Goal: Transaction & Acquisition: Book appointment/travel/reservation

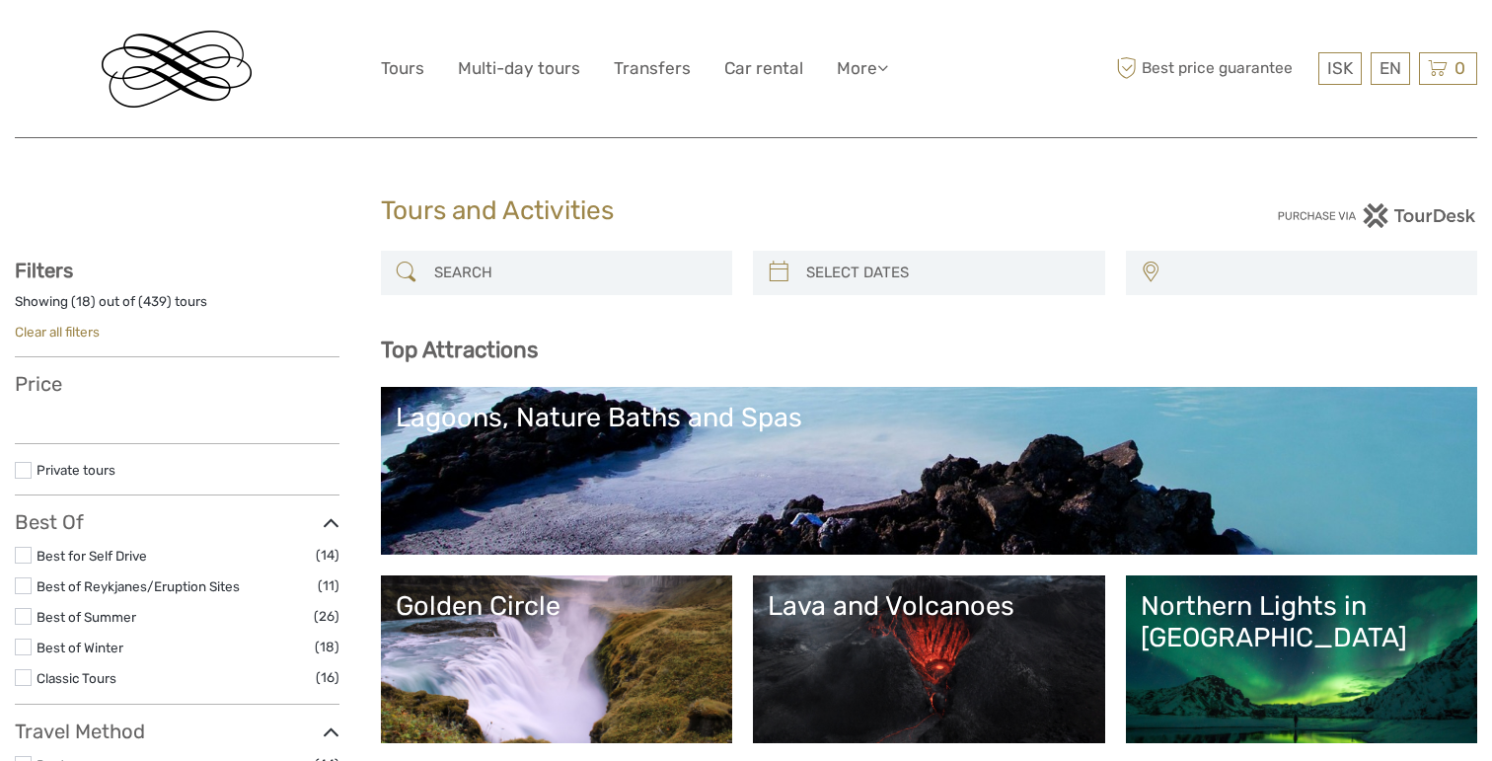
select select
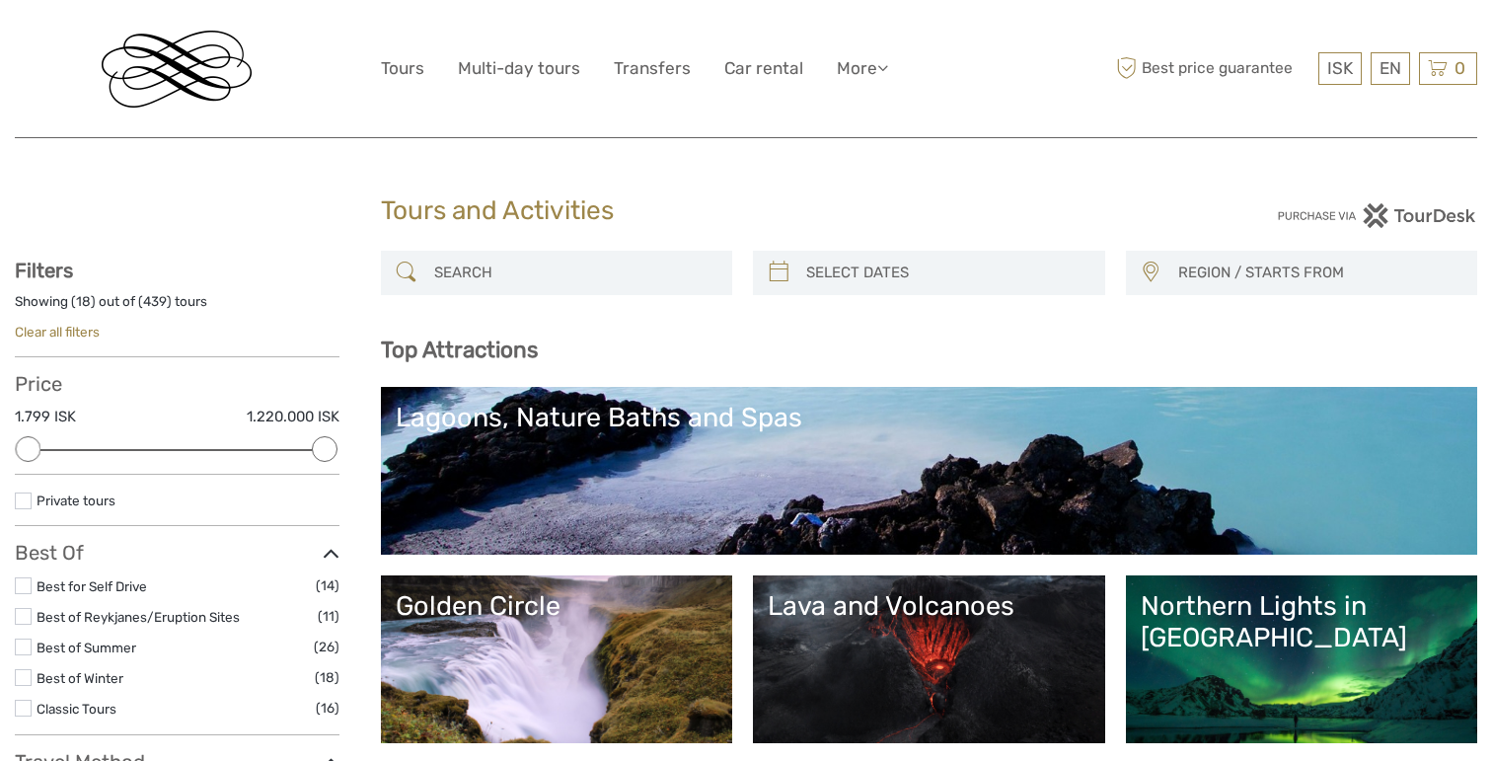
click at [596, 421] on div "Lagoons, Nature Baths and Spas" at bounding box center [929, 418] width 1067 height 32
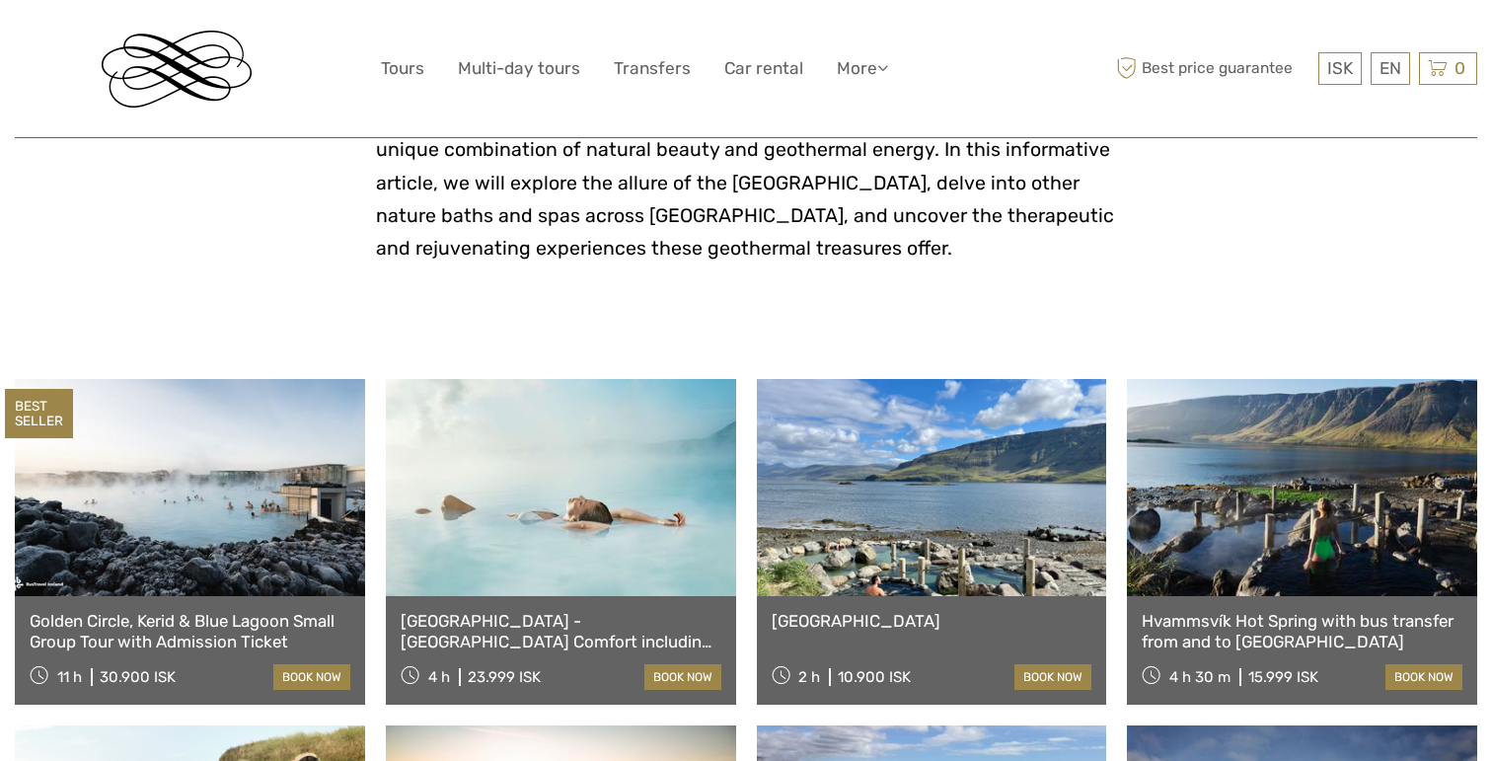
scroll to position [628, 0]
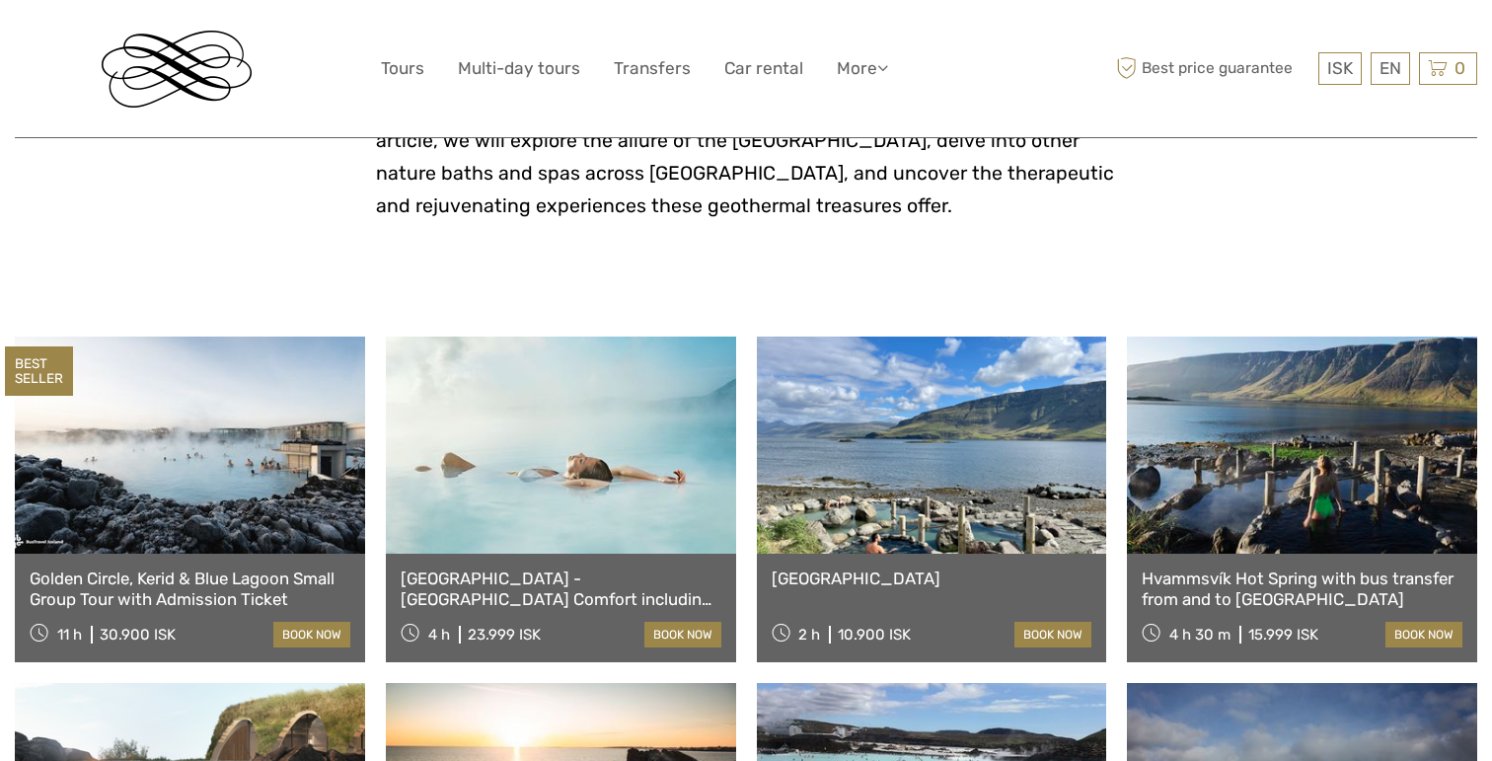
click at [534, 1] on div "ISK ISK € $ £ EN English Español Deutsch Tours Multi-day tours Transfers Car re…" at bounding box center [746, 68] width 1462 height 137
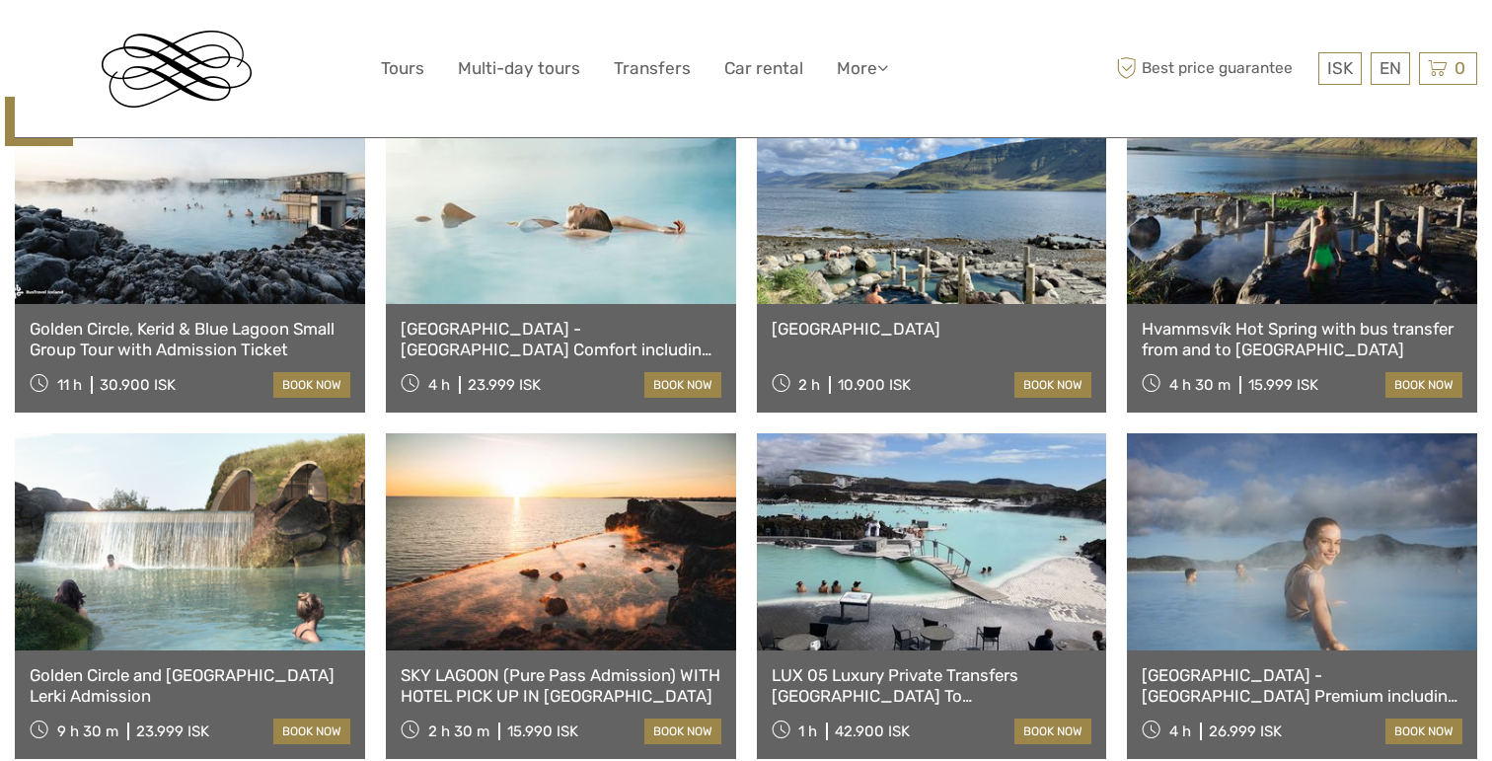
scroll to position [879, 0]
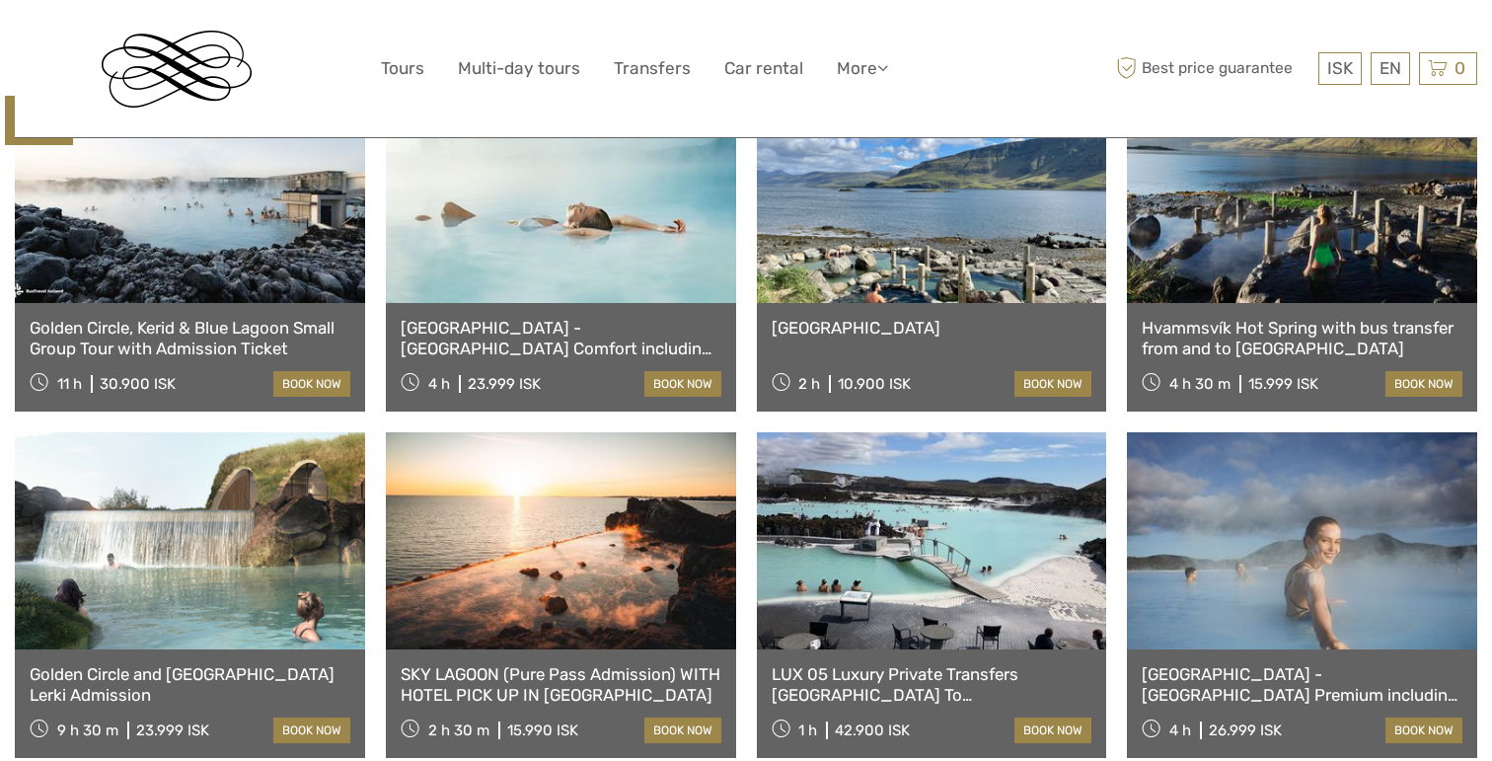
click at [670, 321] on link "[GEOGRAPHIC_DATA] - [GEOGRAPHIC_DATA] Comfort including admission" at bounding box center [561, 338] width 321 height 40
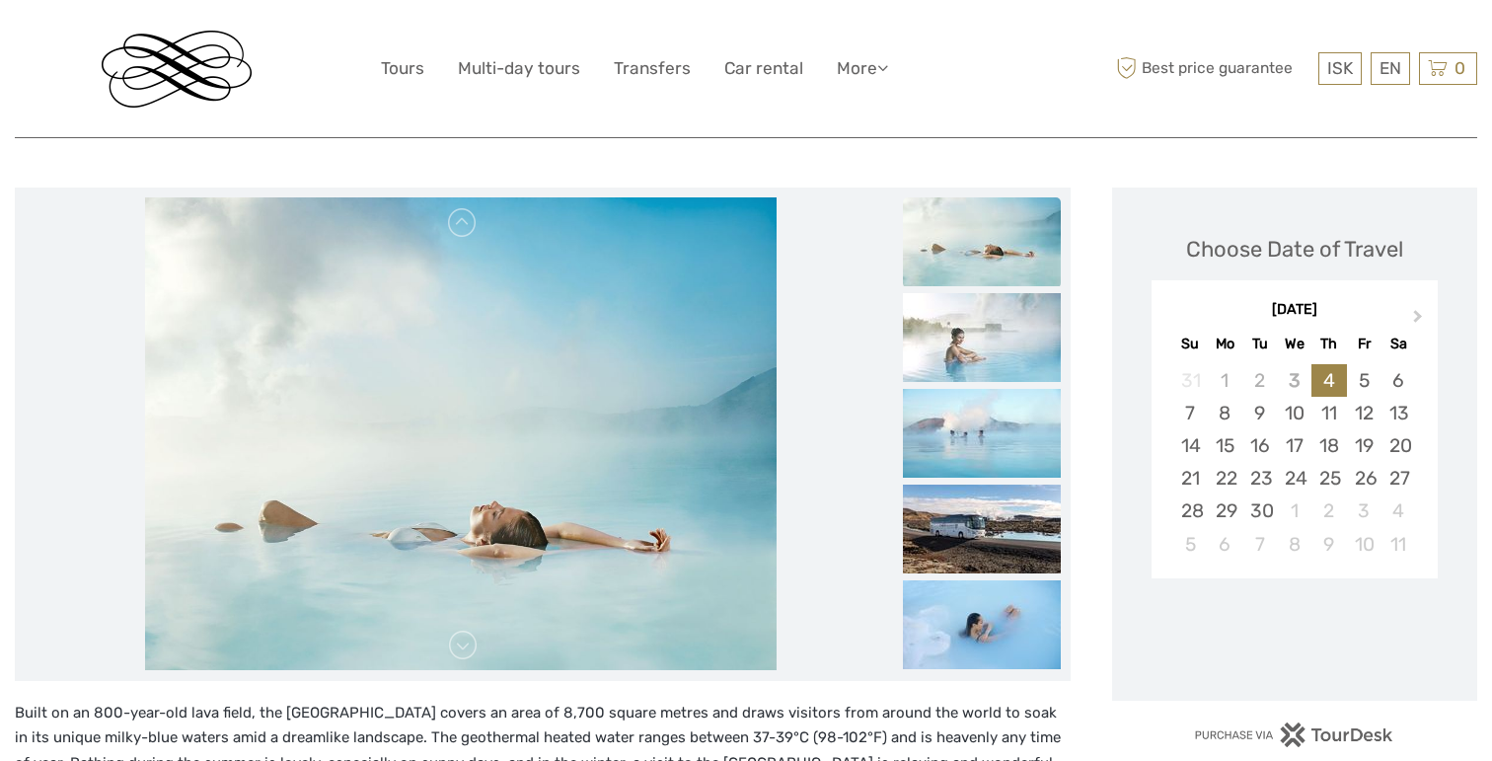
scroll to position [205, 0]
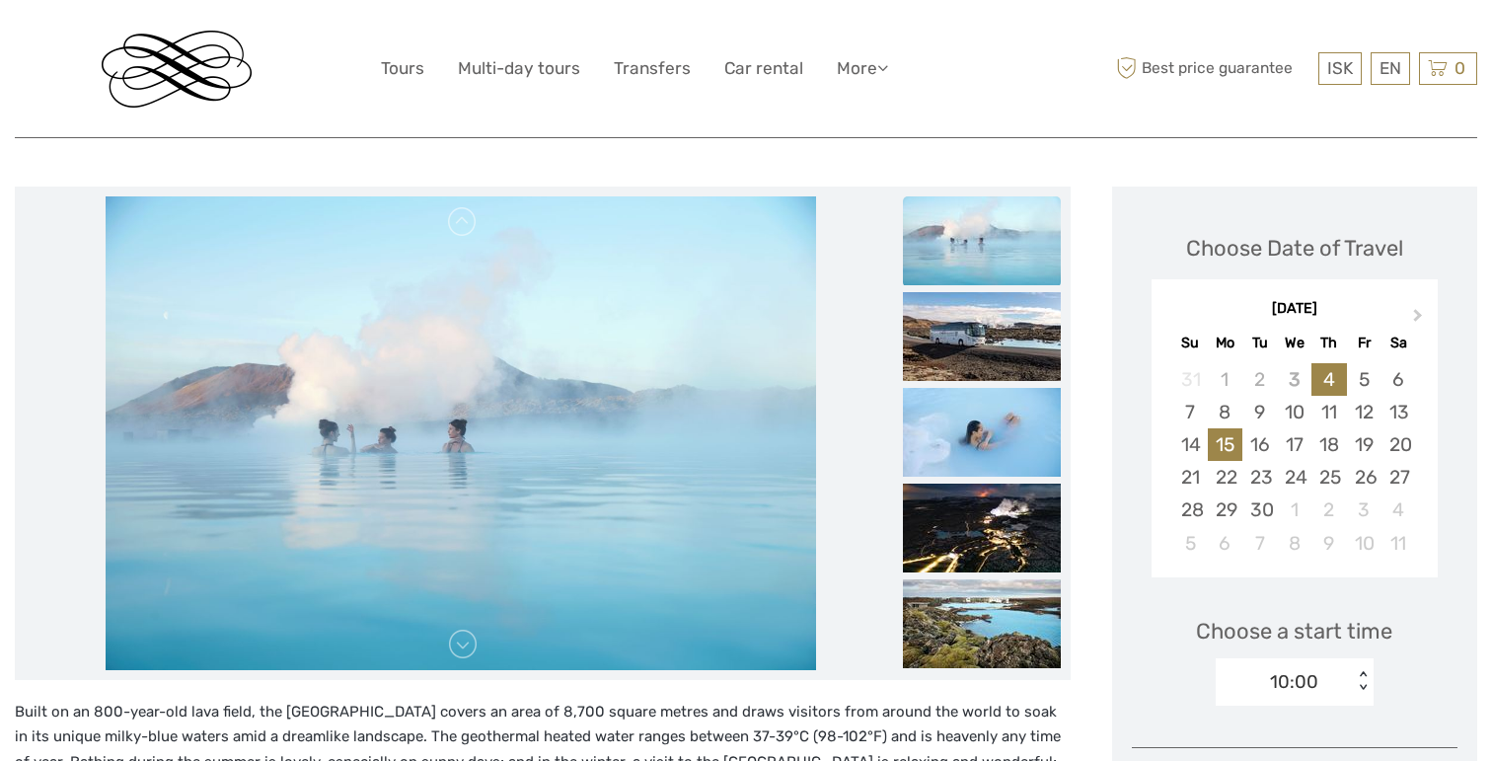
click at [1231, 434] on div "15" at bounding box center [1225, 444] width 35 height 33
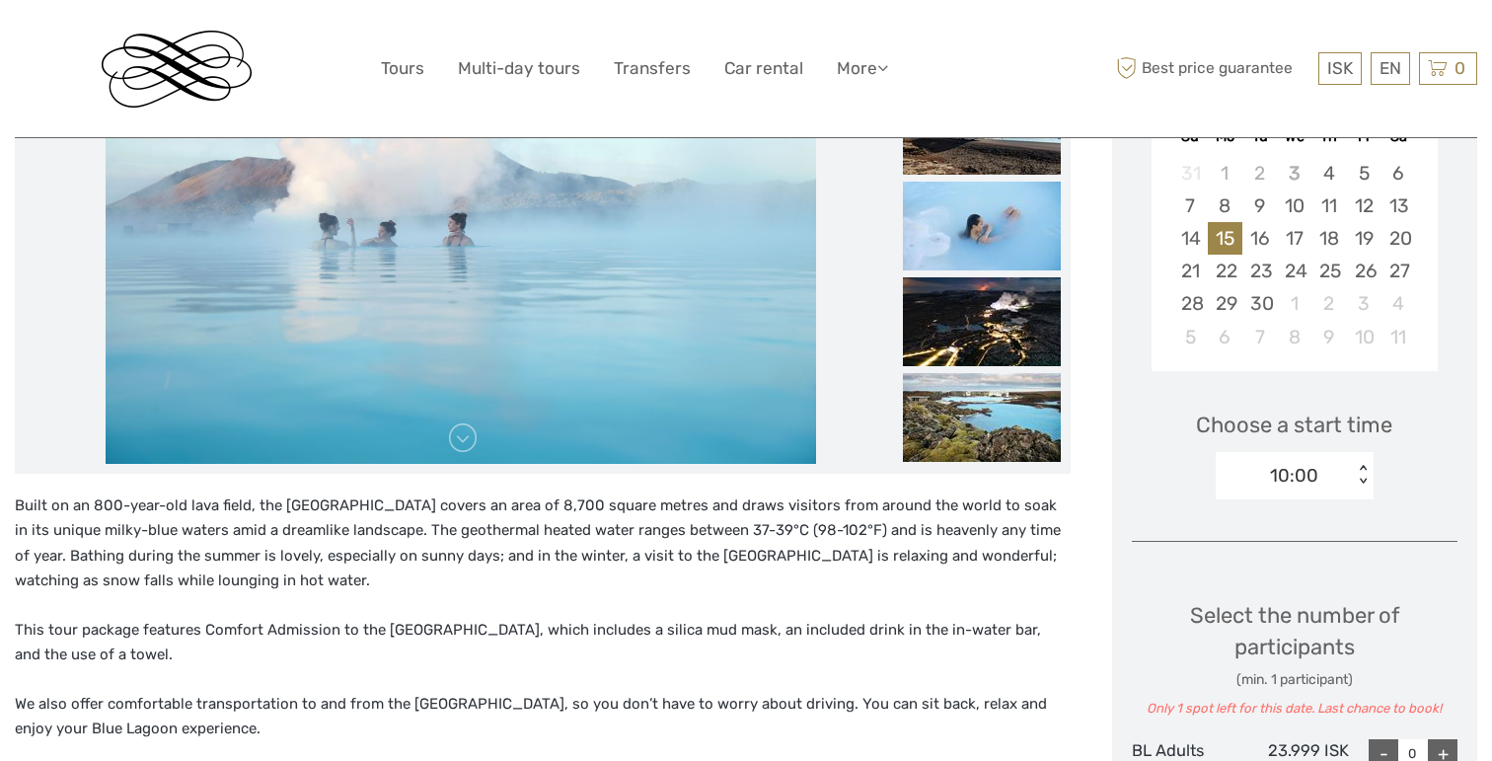
scroll to position [444, 0]
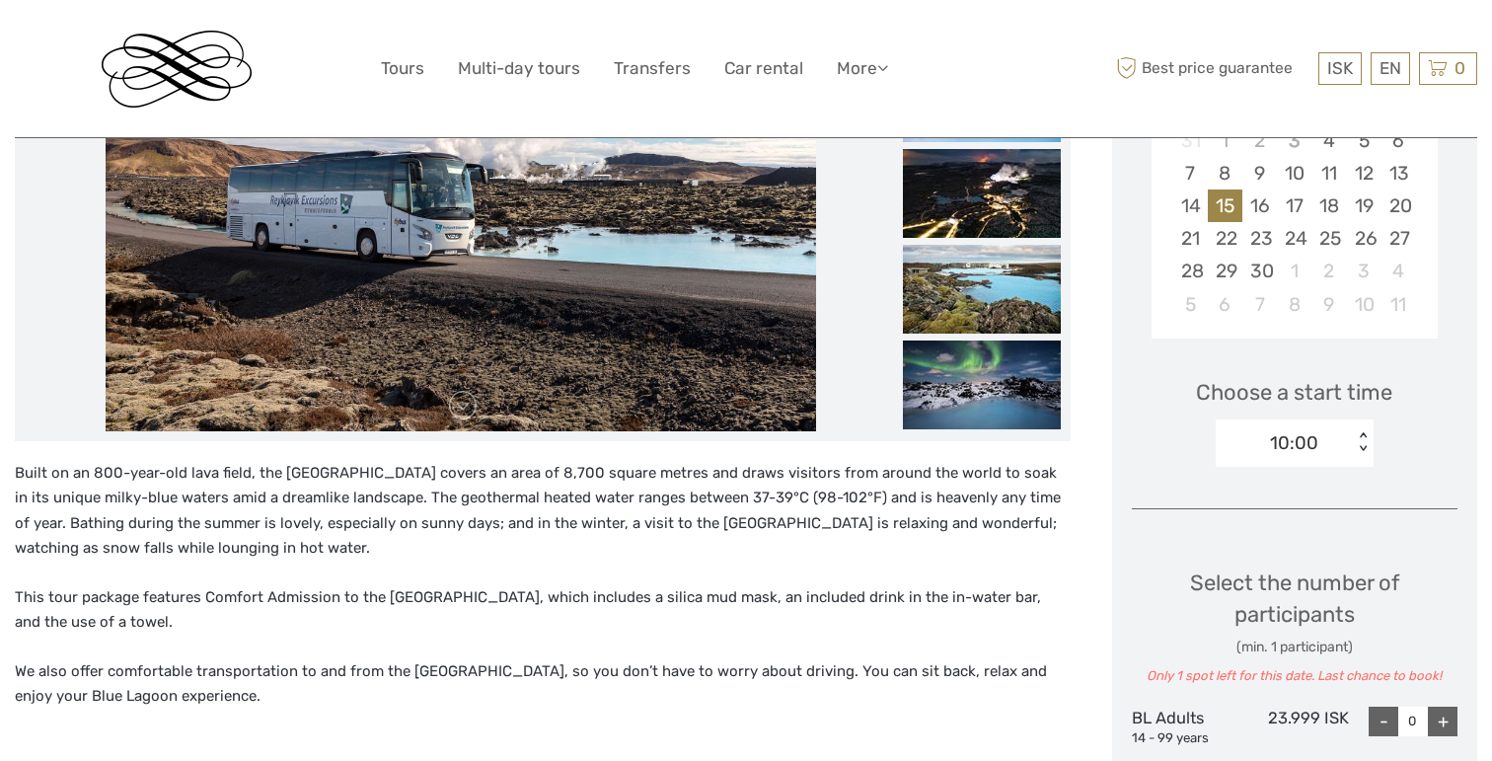
click at [1338, 428] on div "10:00" at bounding box center [1283, 443] width 137 height 30
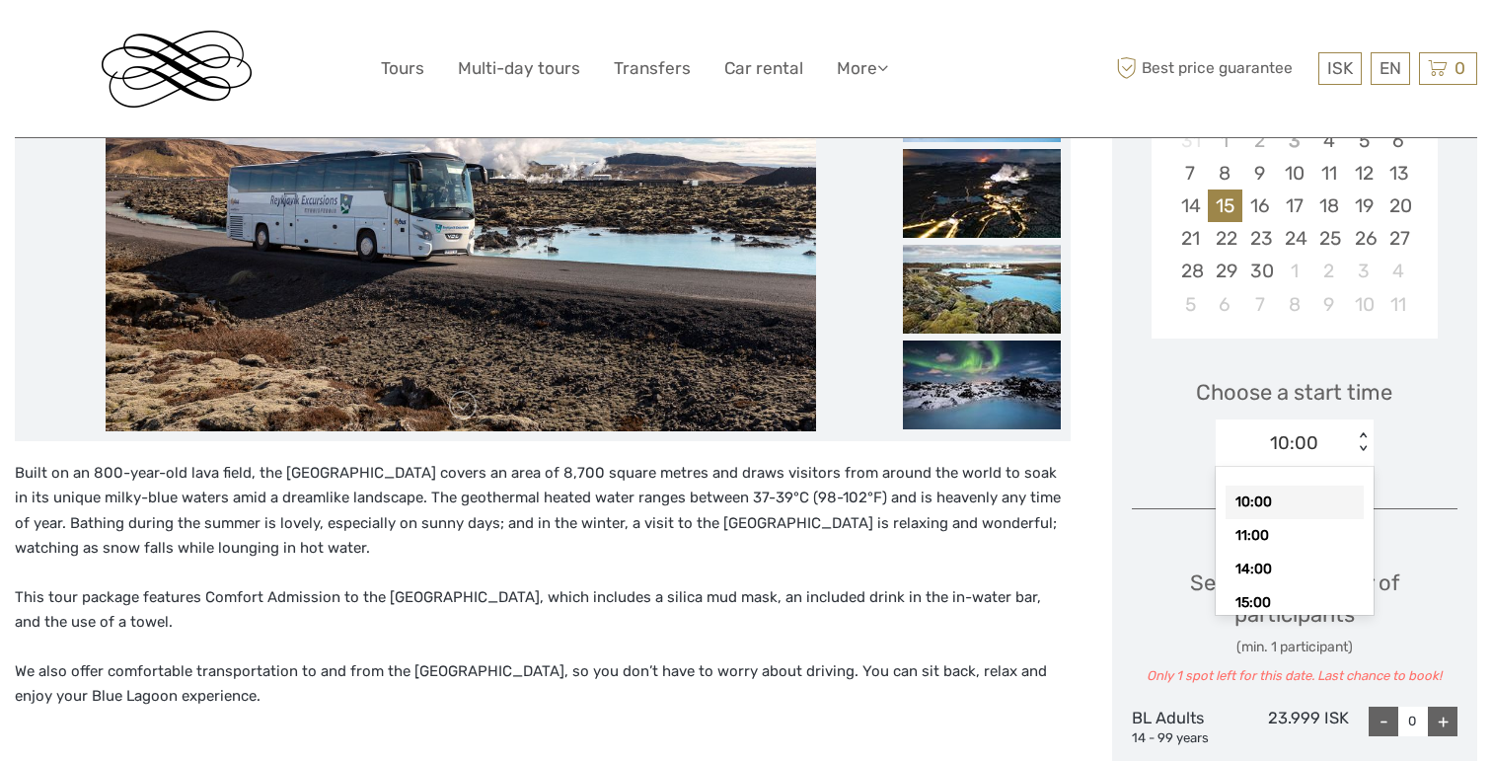
click at [1282, 496] on div "10:00" at bounding box center [1294, 502] width 138 height 34
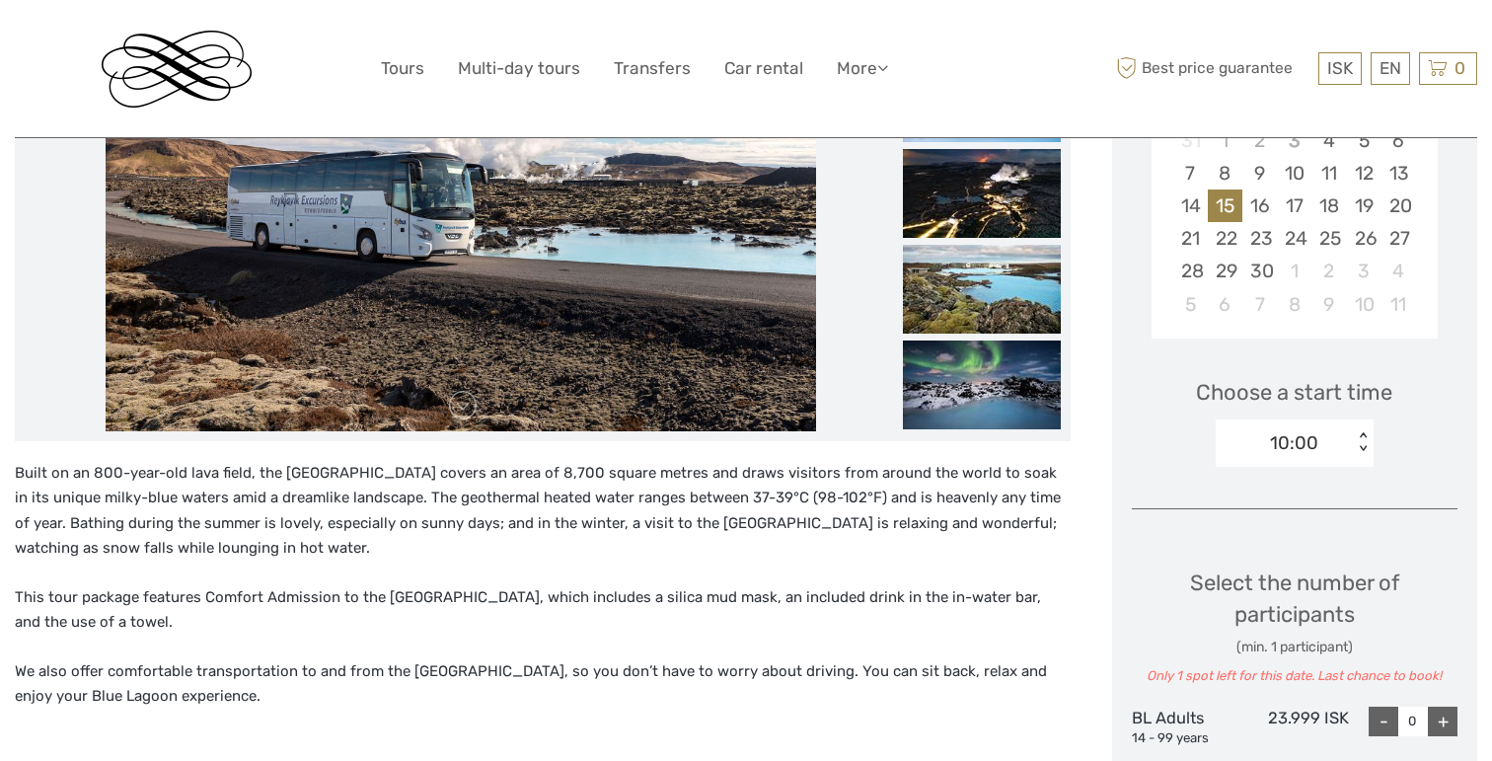
click at [1361, 426] on div "10:00 < >" at bounding box center [1294, 442] width 158 height 47
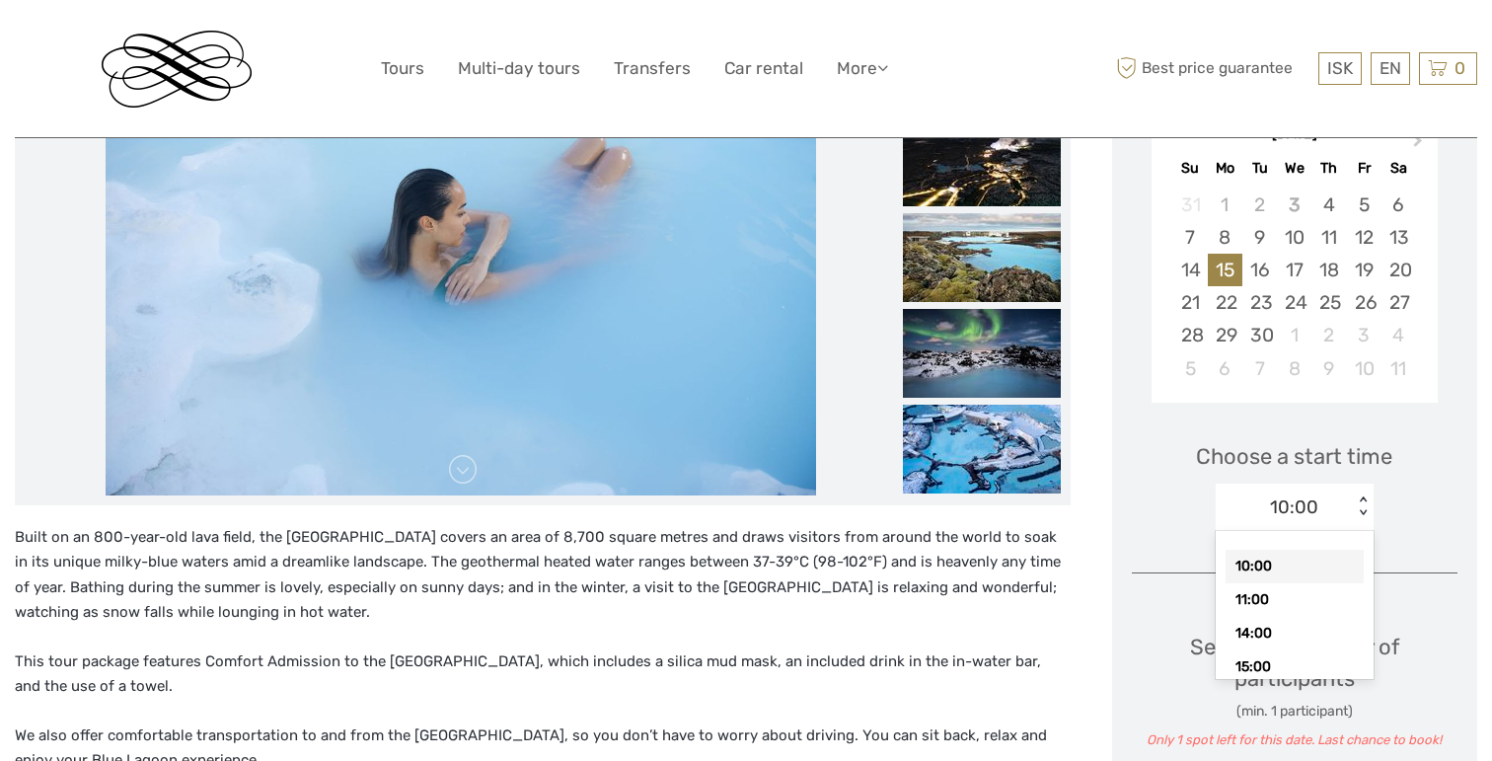
scroll to position [382, 0]
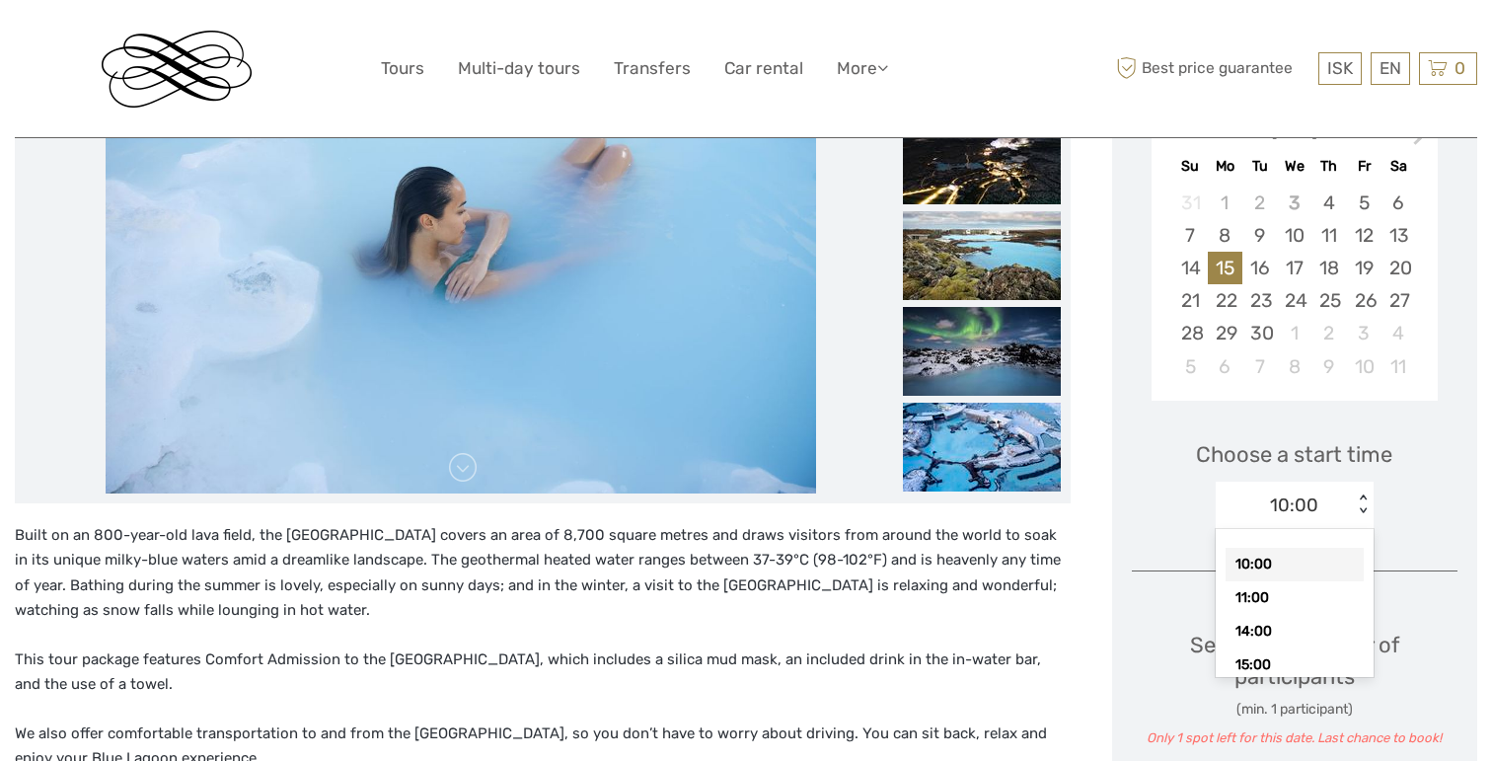
click at [1319, 553] on div "10:00" at bounding box center [1294, 565] width 138 height 34
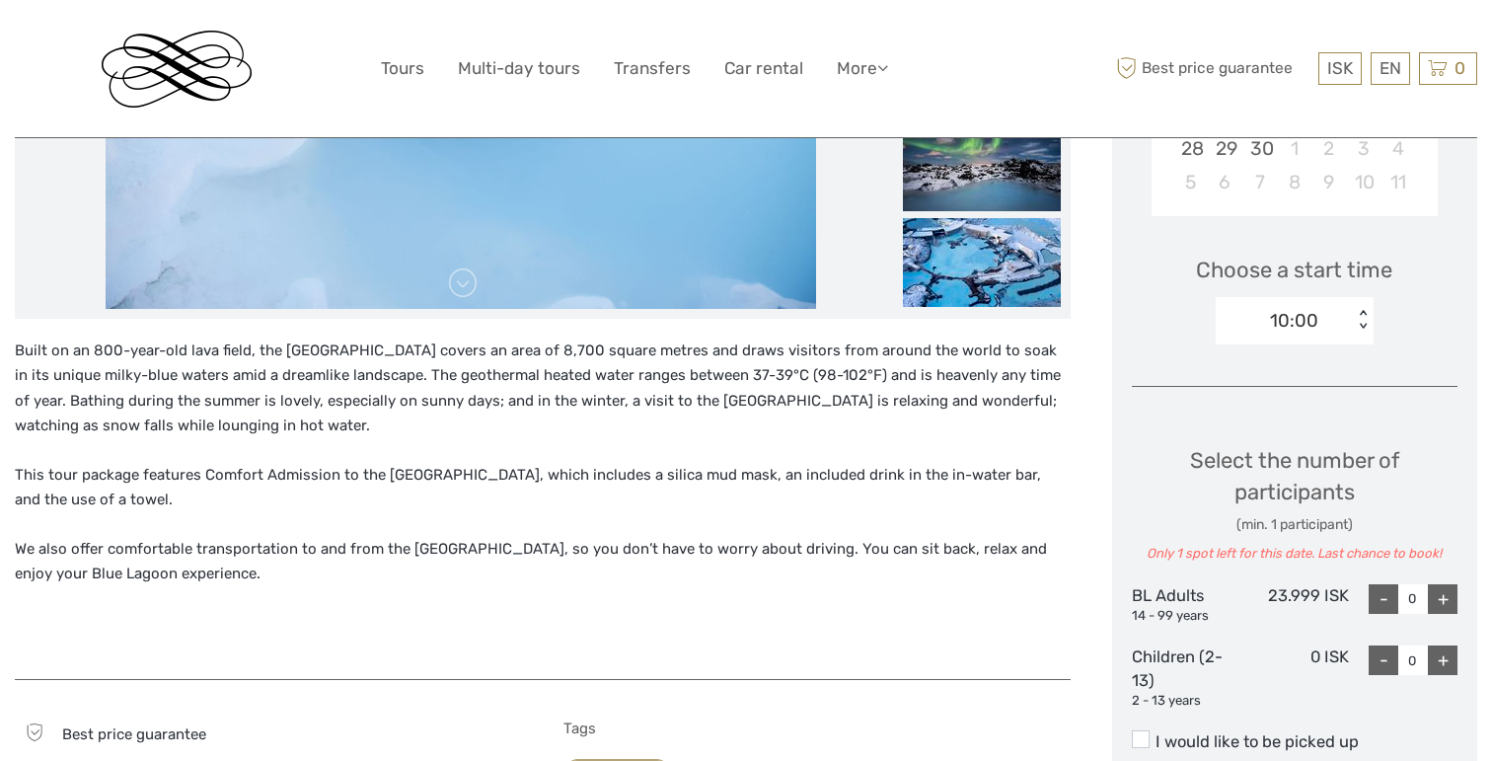
scroll to position [564, 0]
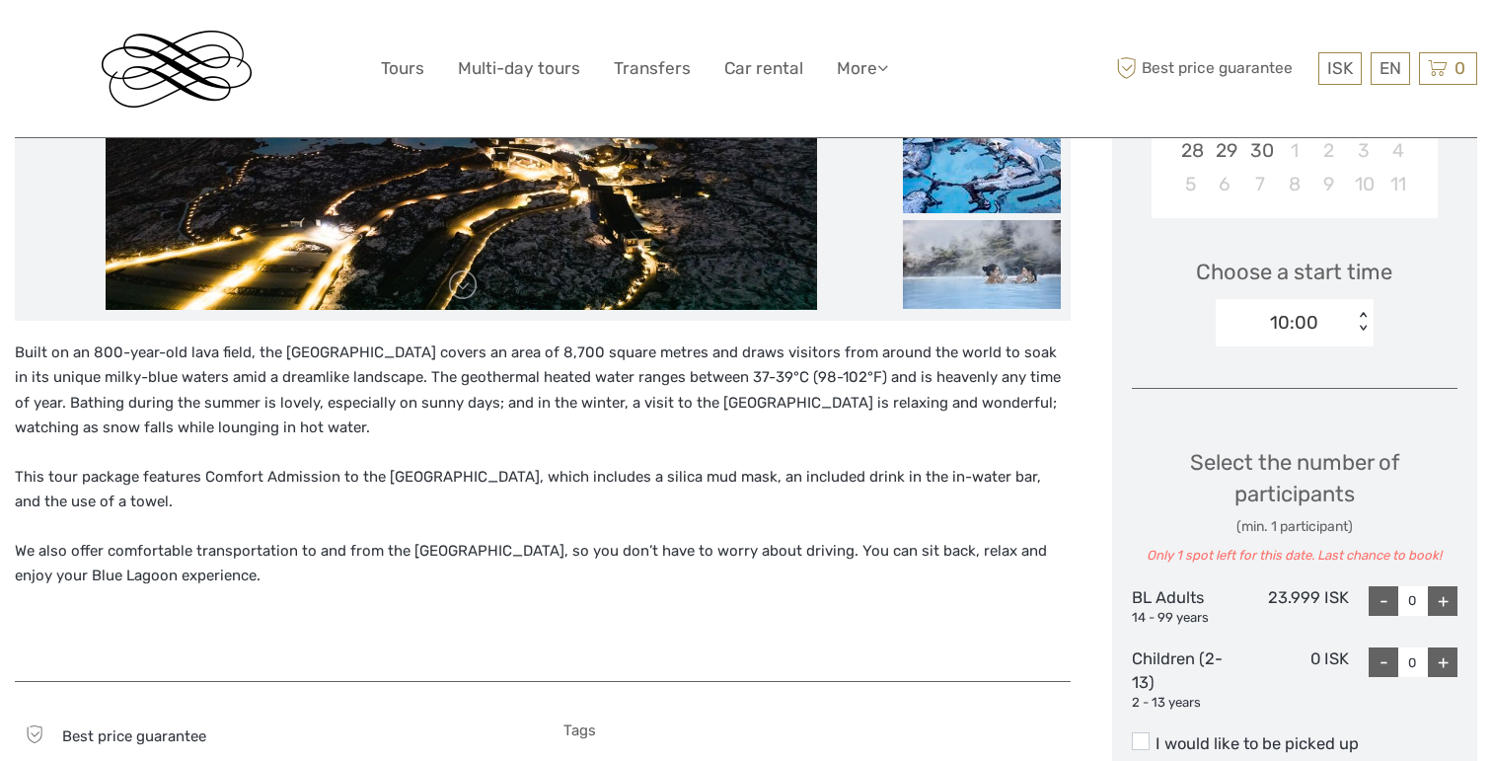
click at [1444, 602] on div "+" at bounding box center [1443, 601] width 30 height 30
click at [1444, 600] on div "+" at bounding box center [1443, 601] width 30 height 30
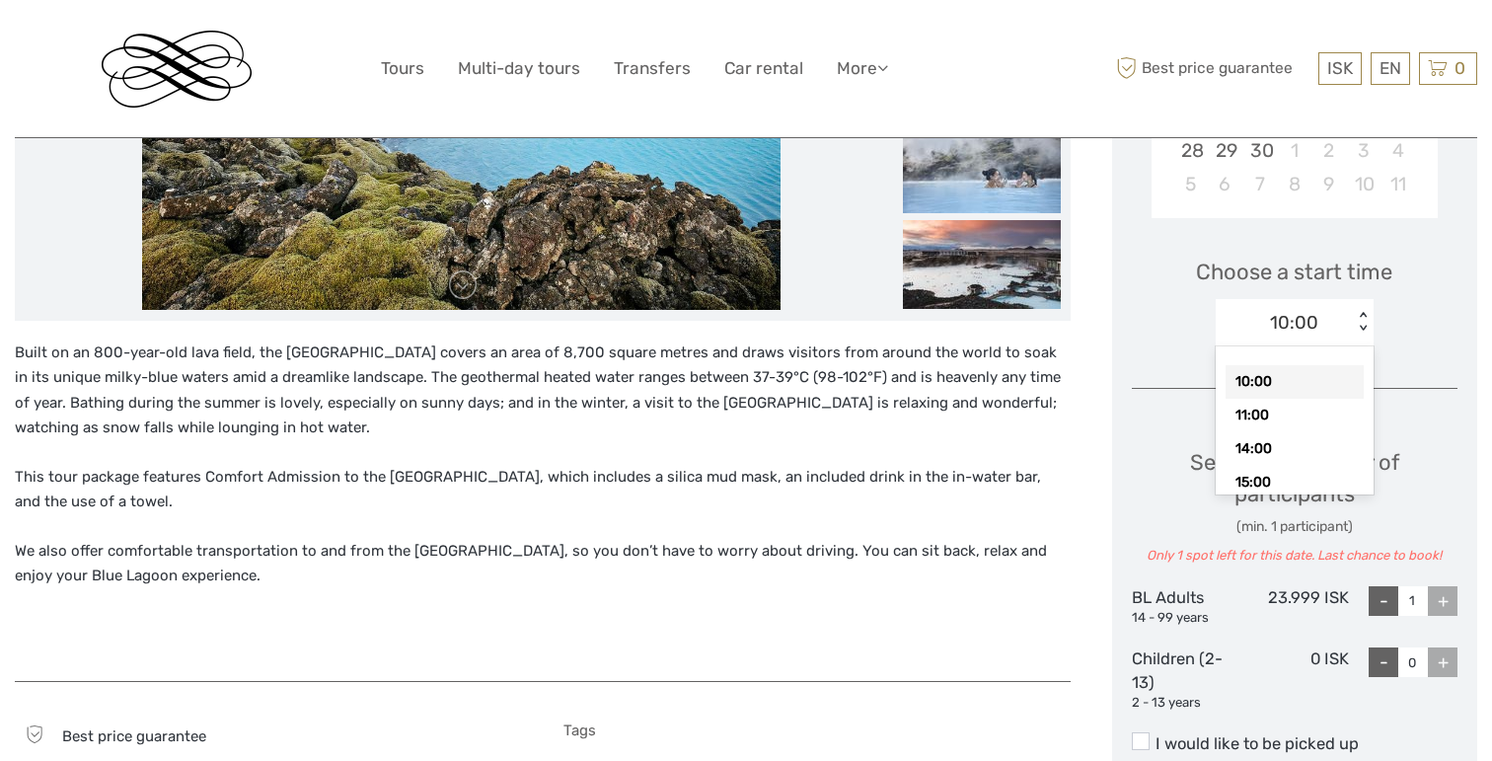
click at [1348, 312] on div "10:00" at bounding box center [1283, 323] width 137 height 30
click at [1293, 408] on div "11:00" at bounding box center [1294, 416] width 138 height 34
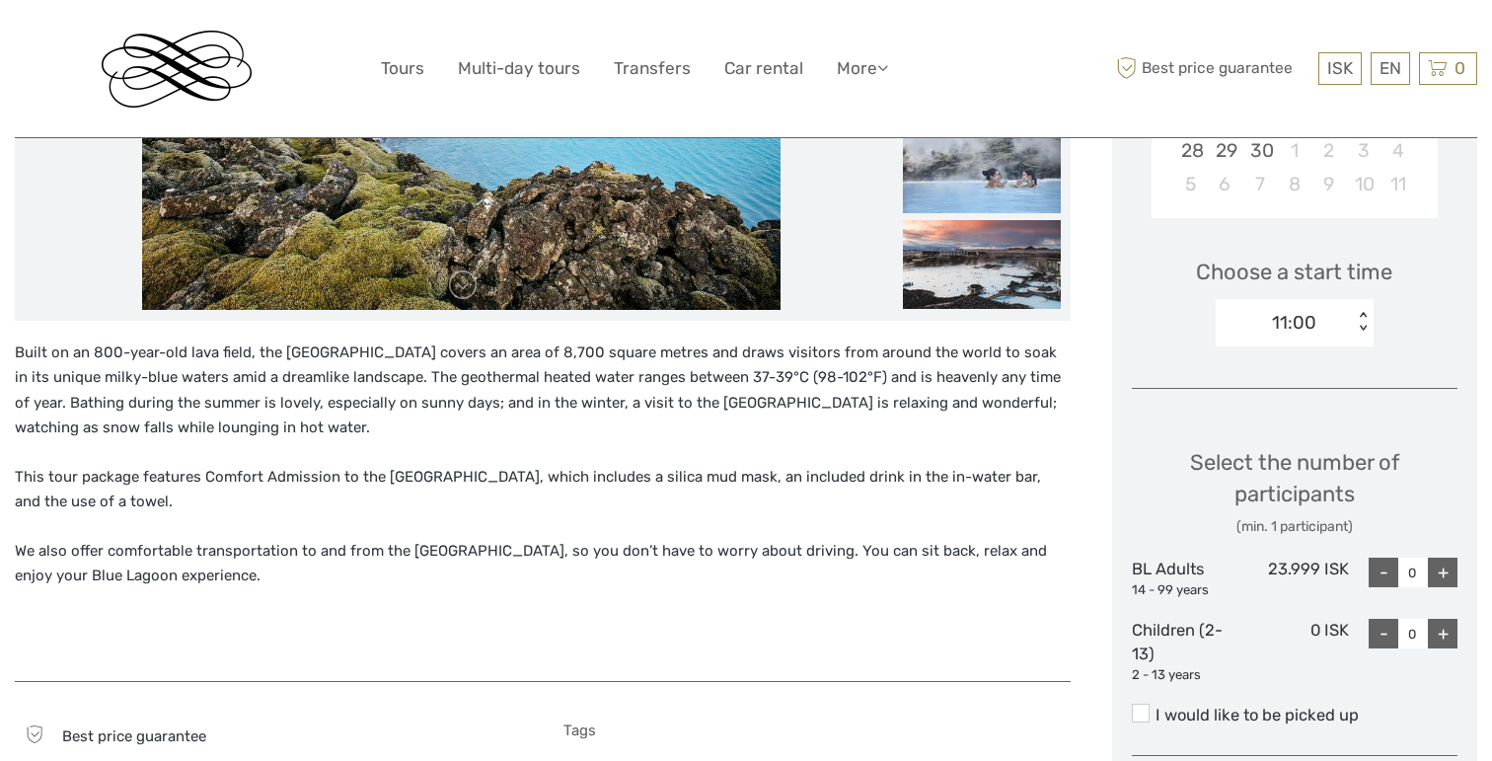
click at [1443, 562] on div "+" at bounding box center [1443, 572] width 30 height 30
type input "3"
click at [1446, 623] on div "+" at bounding box center [1443, 634] width 30 height 30
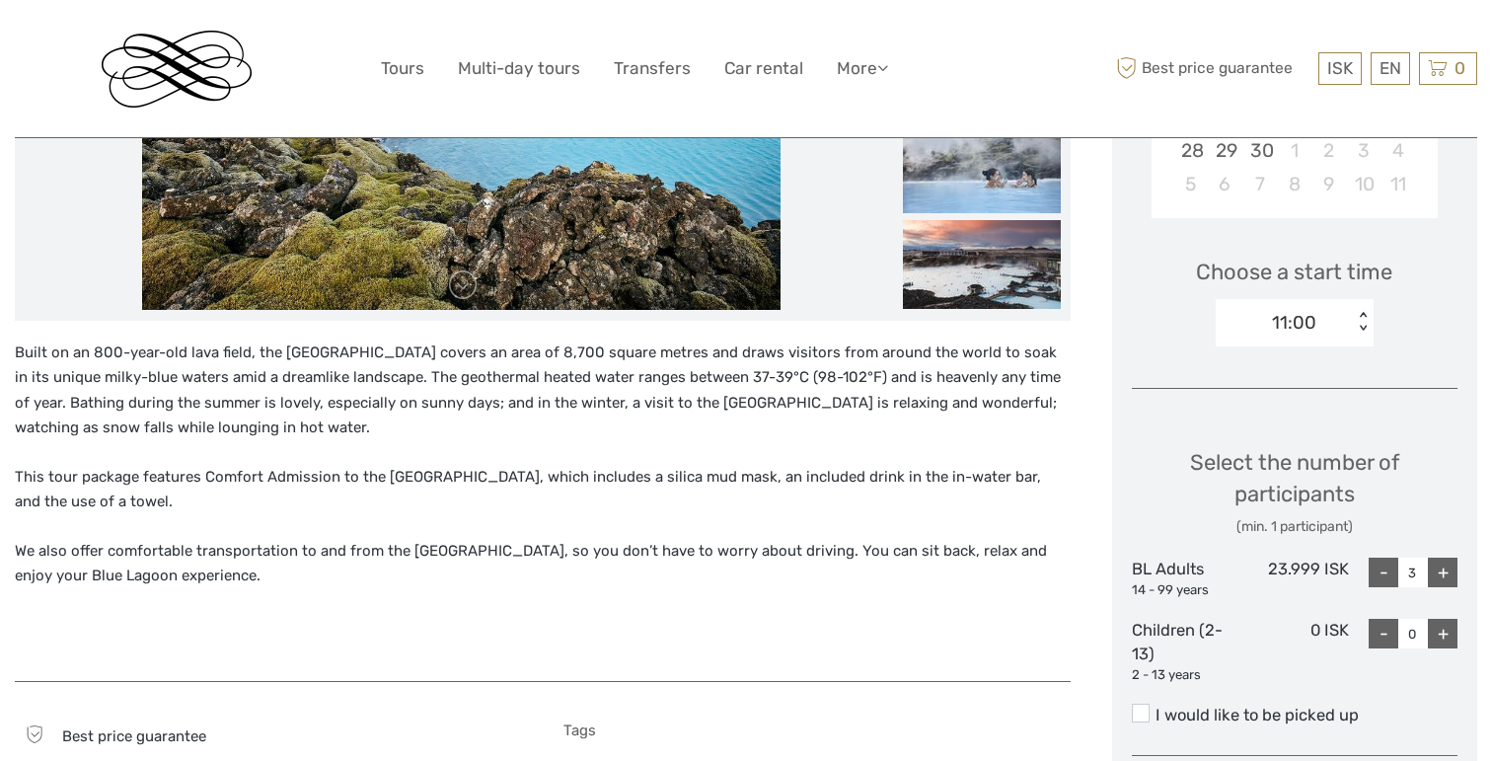
type input "1"
click at [1147, 703] on span at bounding box center [1141, 712] width 18 height 18
click at [1155, 707] on input "I would like to be picked up" at bounding box center [1155, 707] width 0 height 0
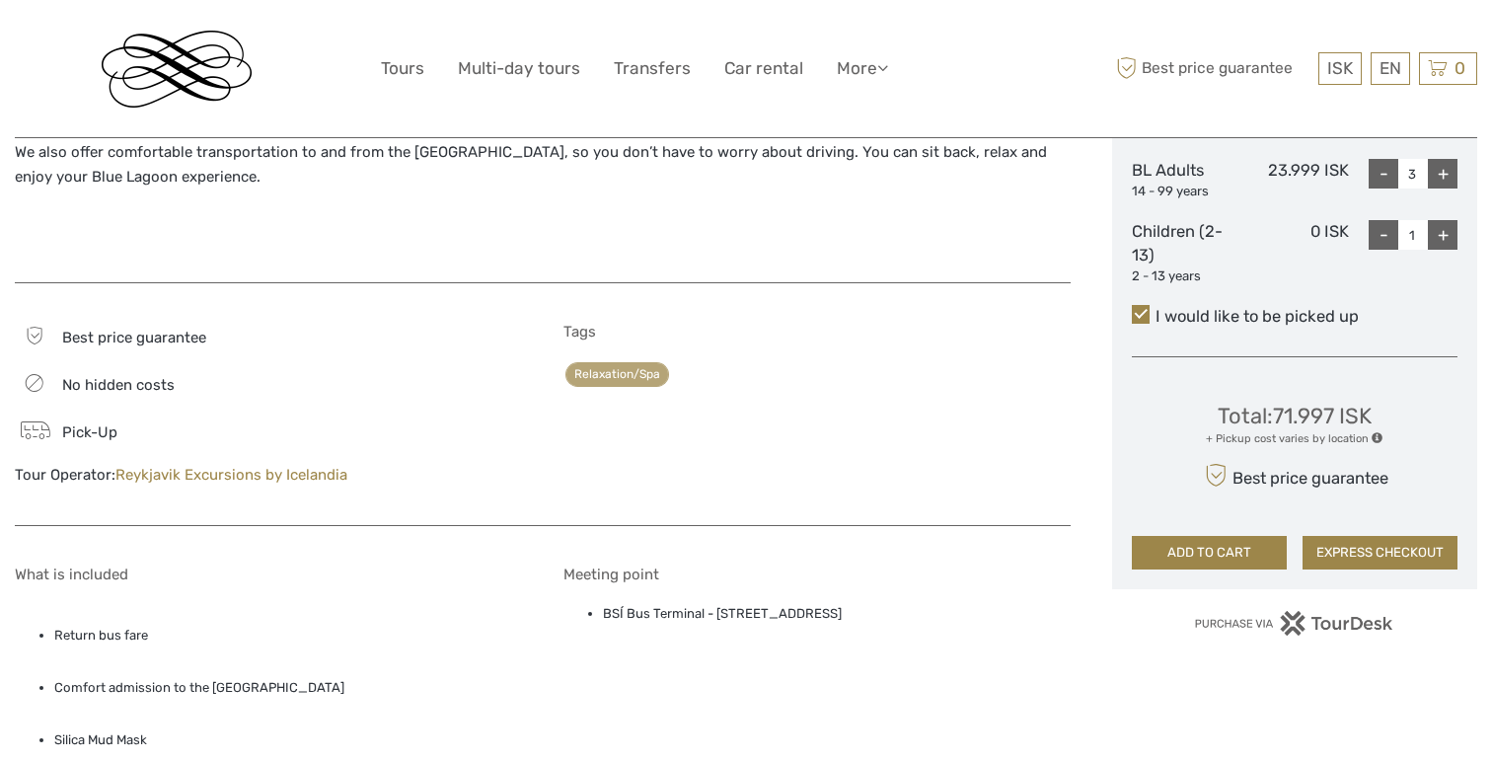
scroll to position [963, 0]
click at [1192, 541] on button "ADD TO CART" at bounding box center [1209, 553] width 155 height 34
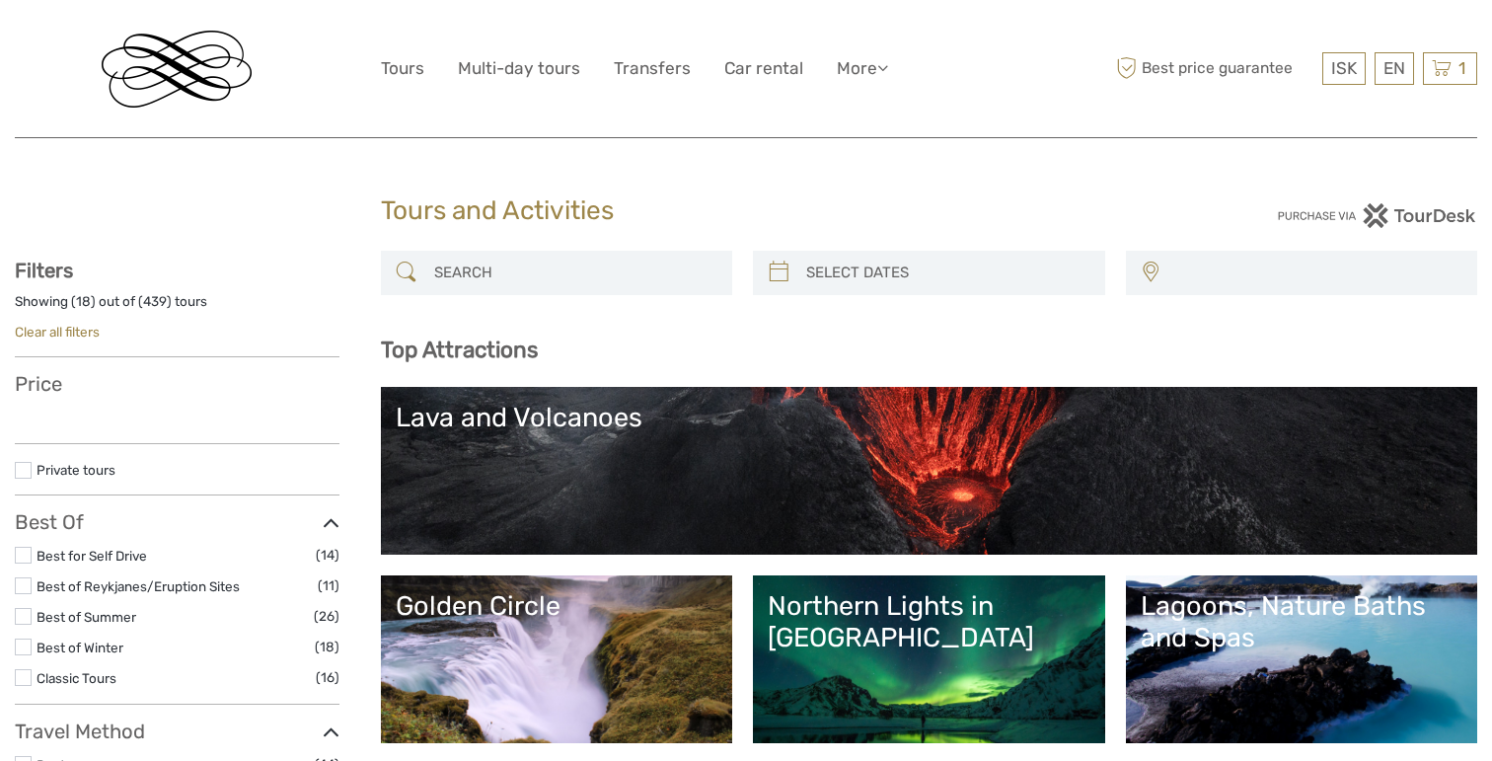
select select
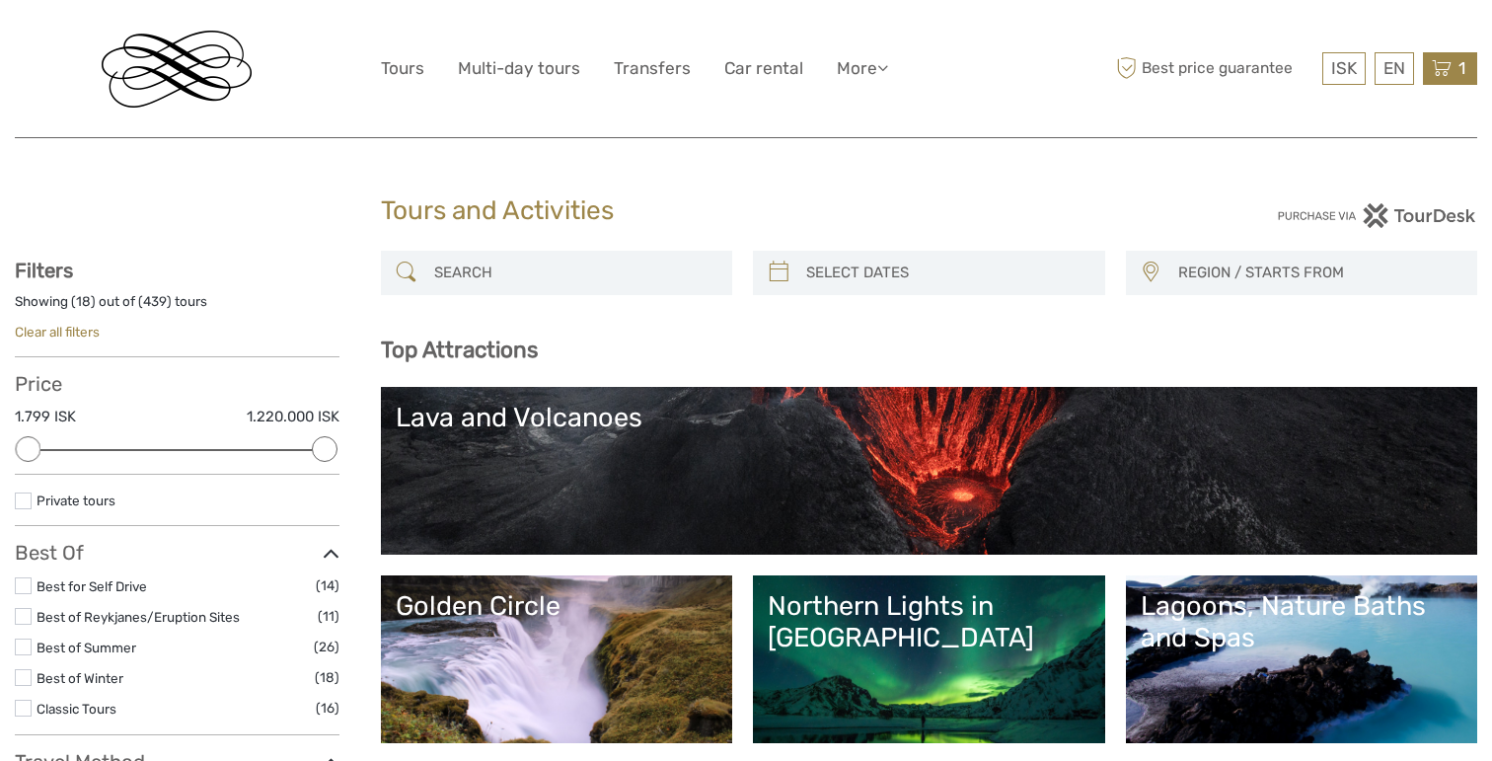
click at [1438, 71] on icon at bounding box center [1441, 68] width 20 height 25
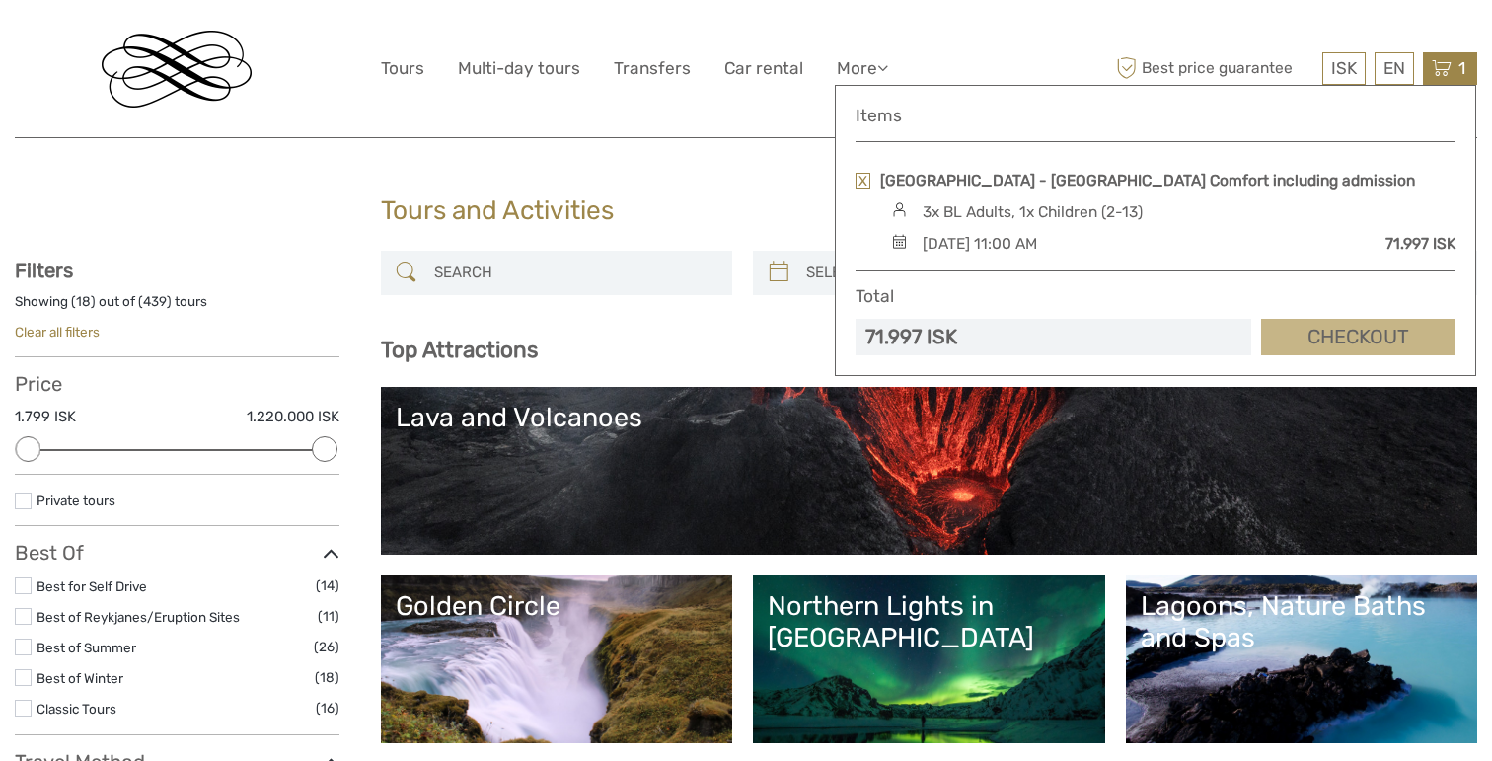
click at [1346, 334] on link "Checkout" at bounding box center [1358, 337] width 194 height 37
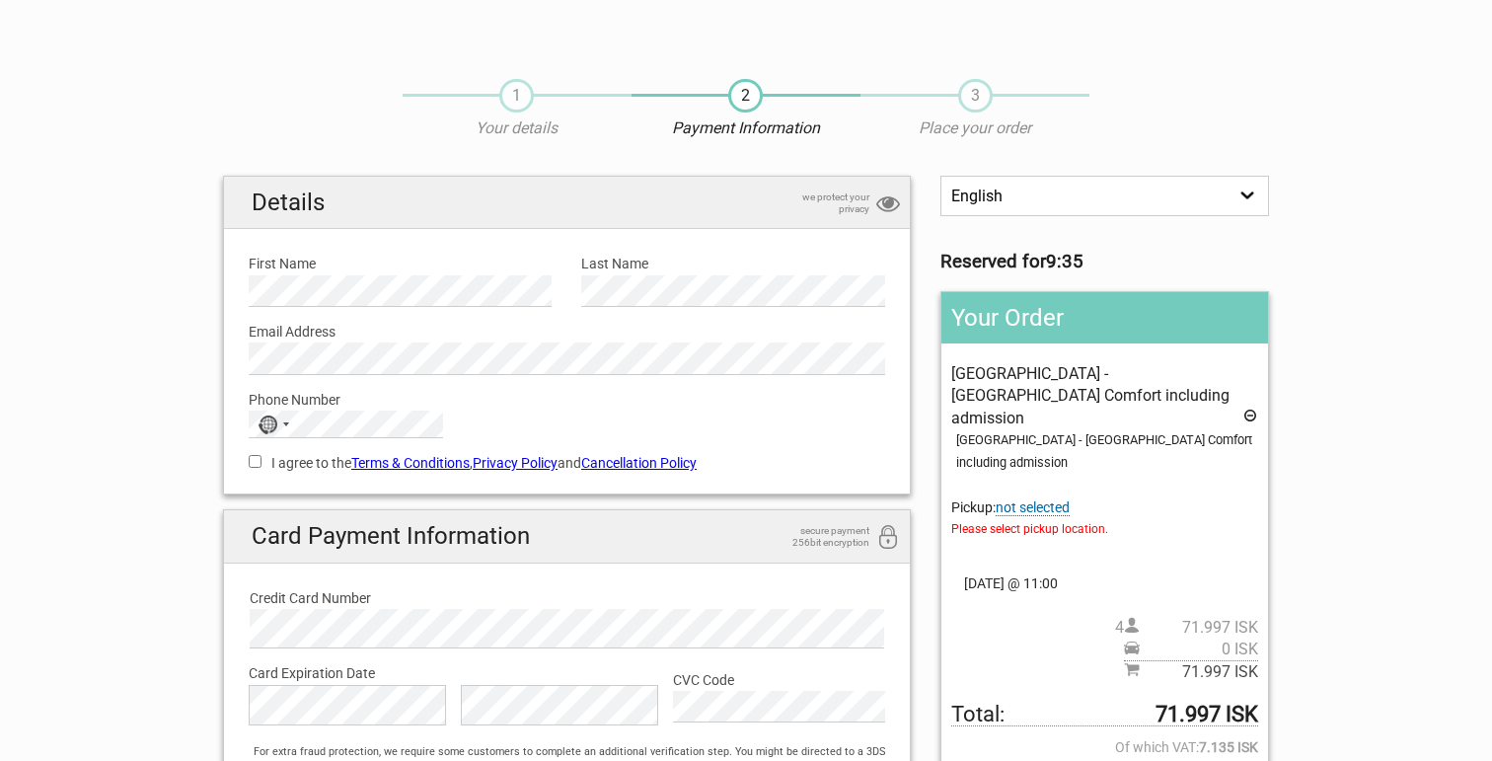
click at [255, 460] on input "I agree to the Terms & Conditions , Privacy Policy and Cancellation Policy" at bounding box center [255, 461] width 13 height 13
checkbox input "true"
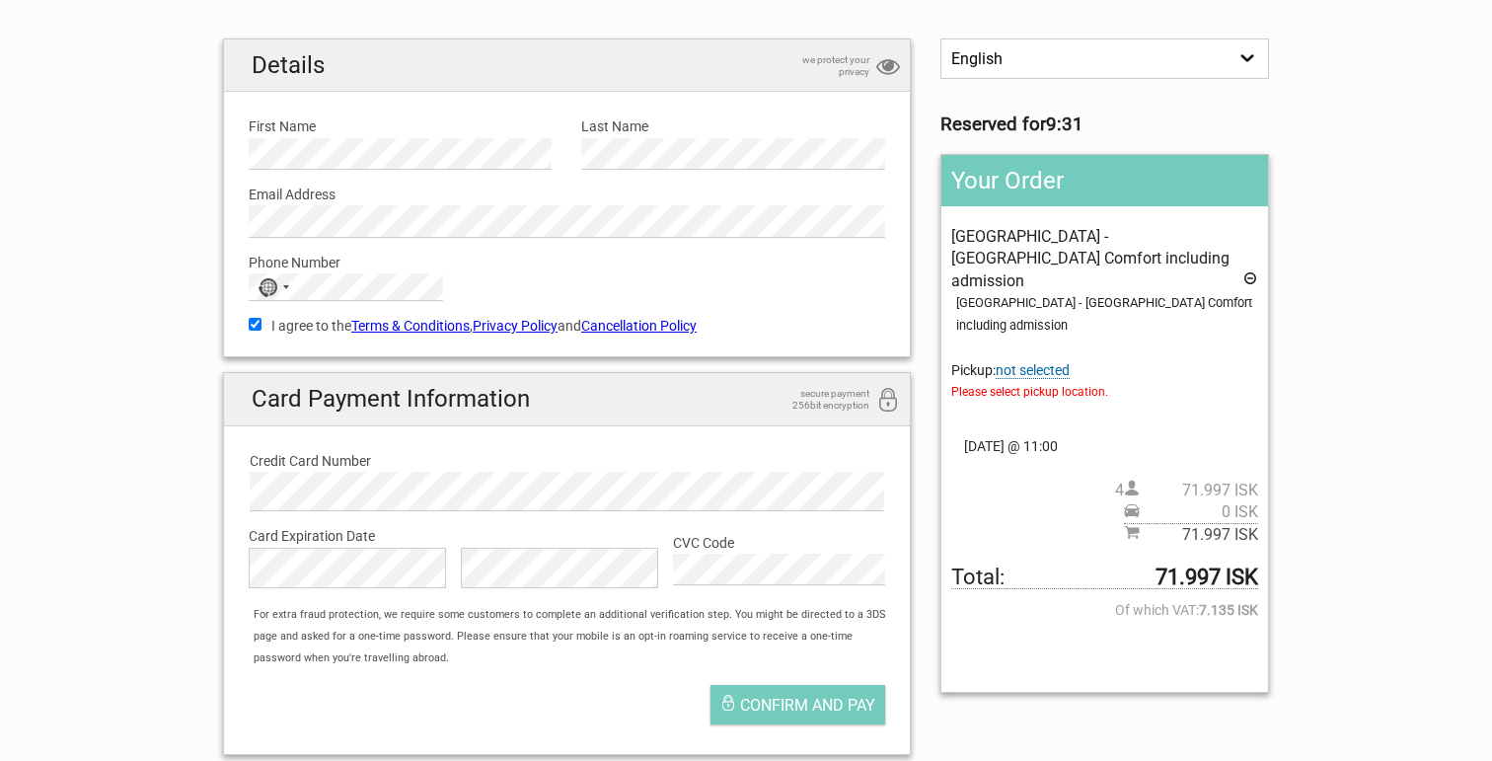
scroll to position [138, 0]
click at [465, 652] on div "For extra fraud protection, we require some customers to complete an additional…" at bounding box center [577, 636] width 666 height 66
click at [1053, 361] on span "not selected" at bounding box center [1032, 369] width 74 height 17
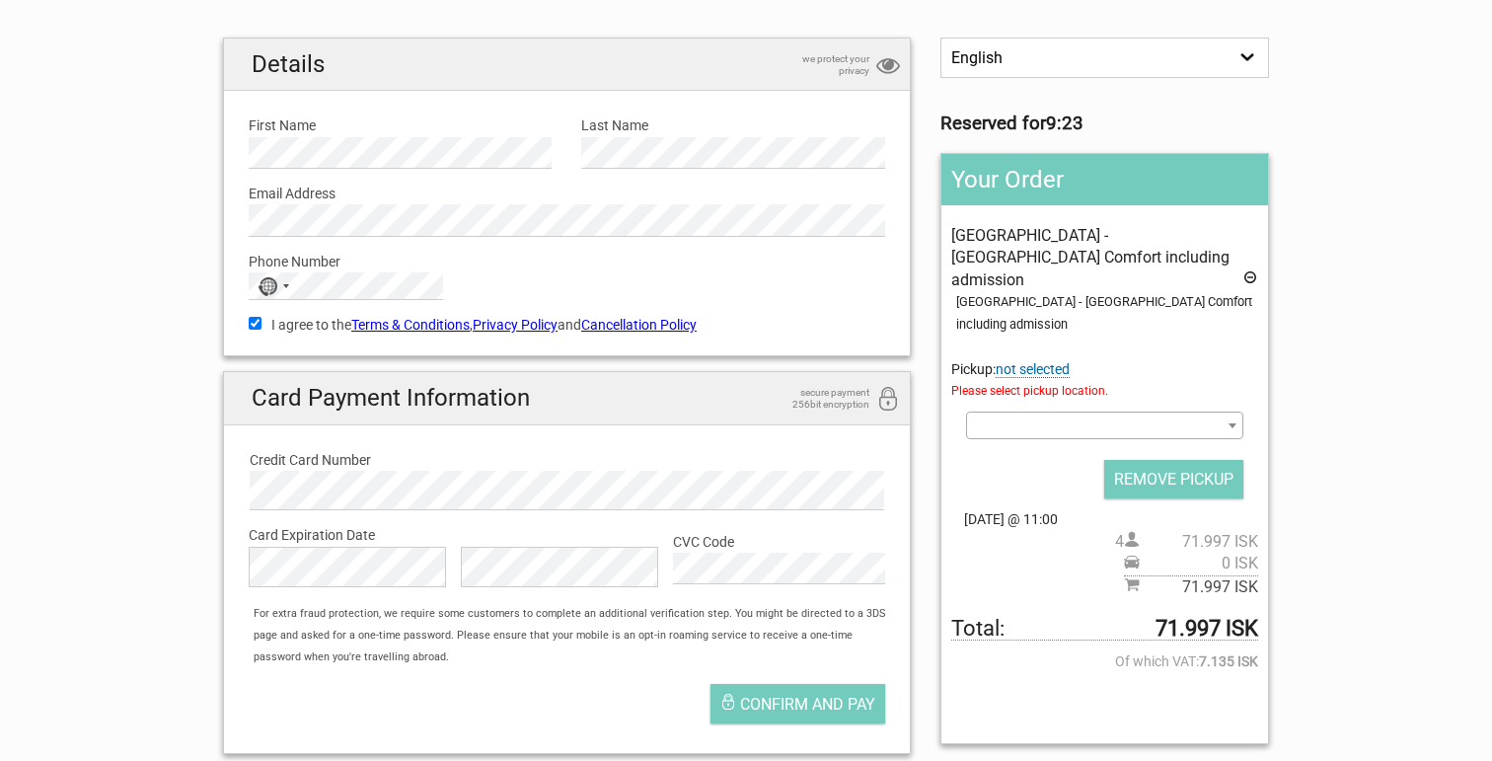
click at [1060, 411] on span at bounding box center [1104, 425] width 277 height 28
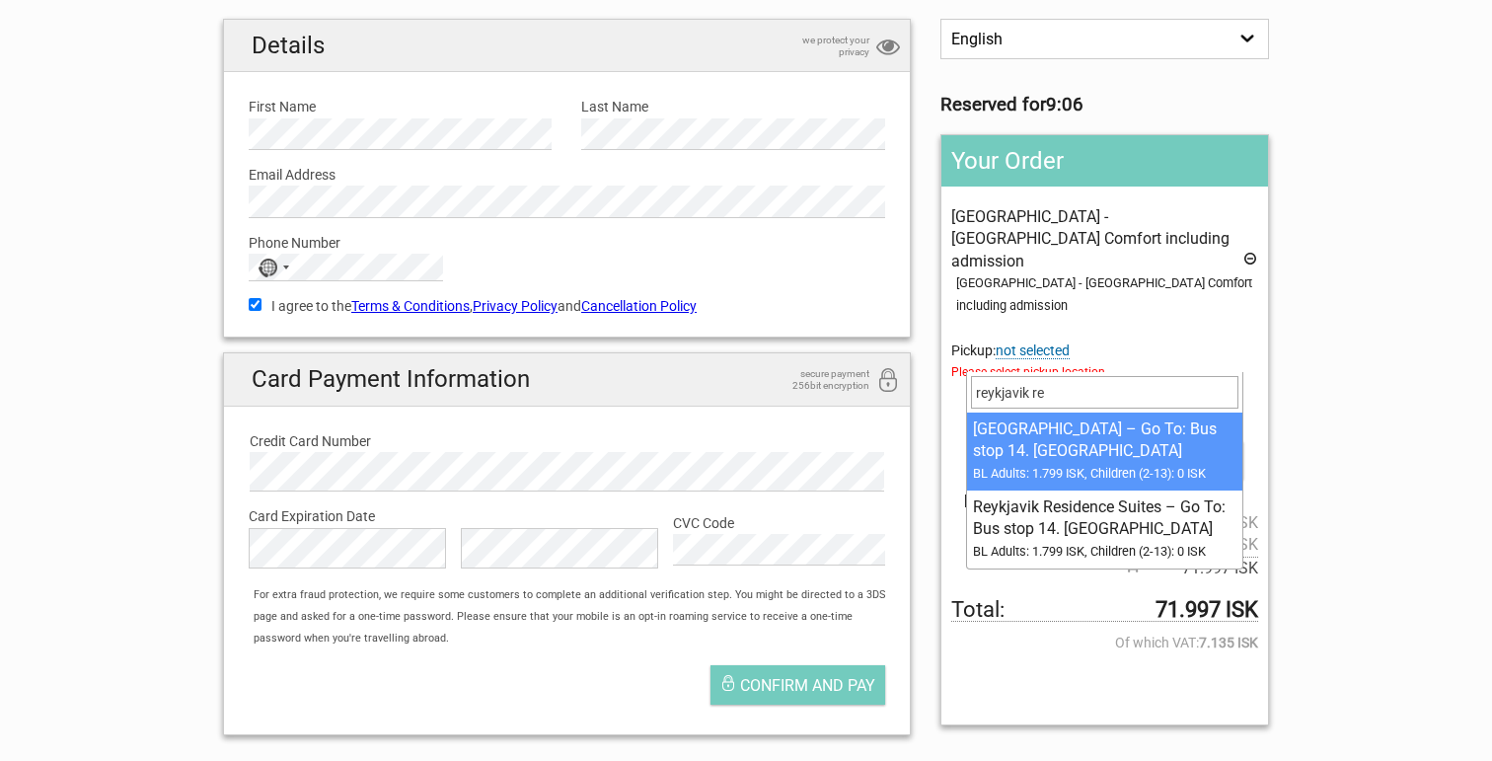
scroll to position [167, 0]
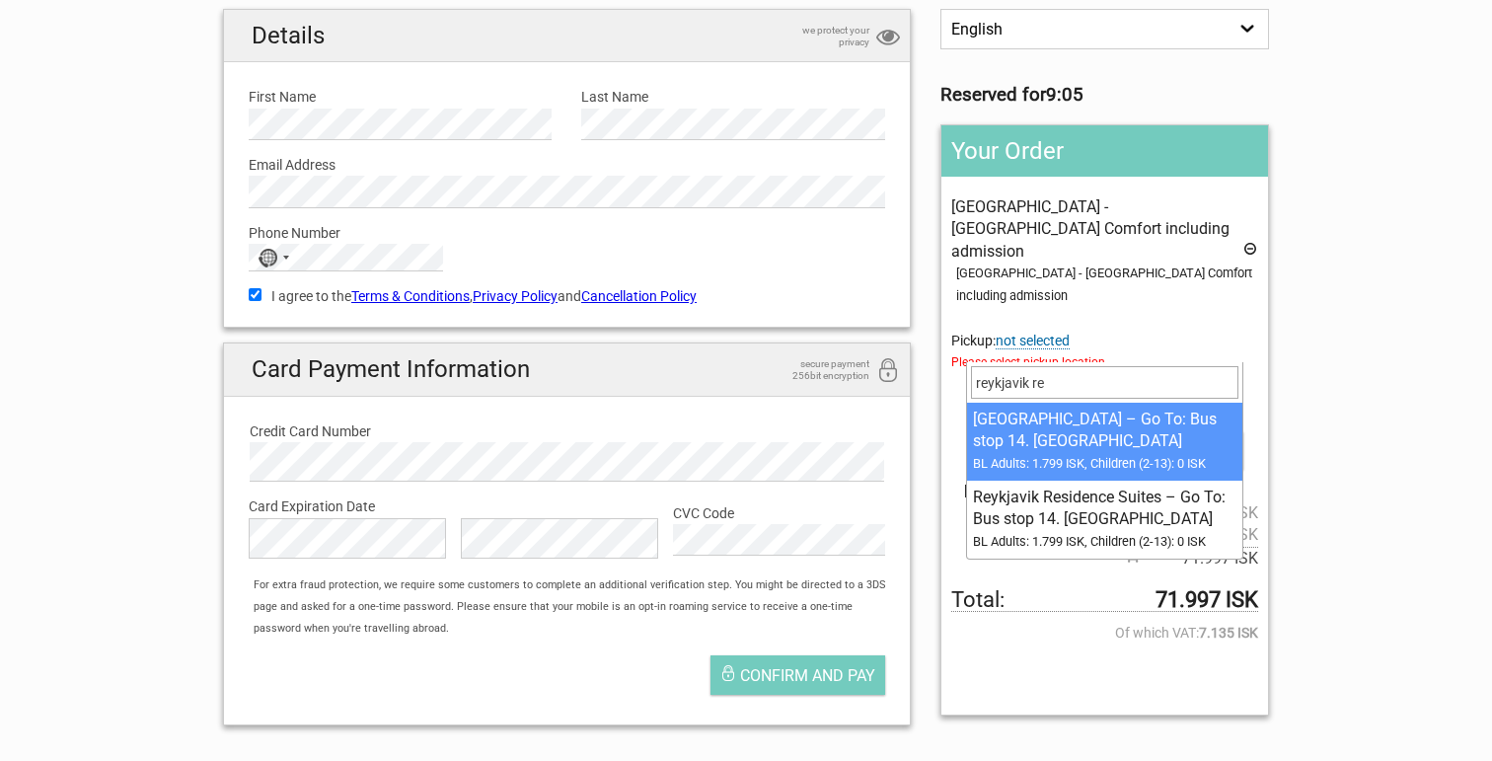
type input "reykjavik re"
select select "1093224"
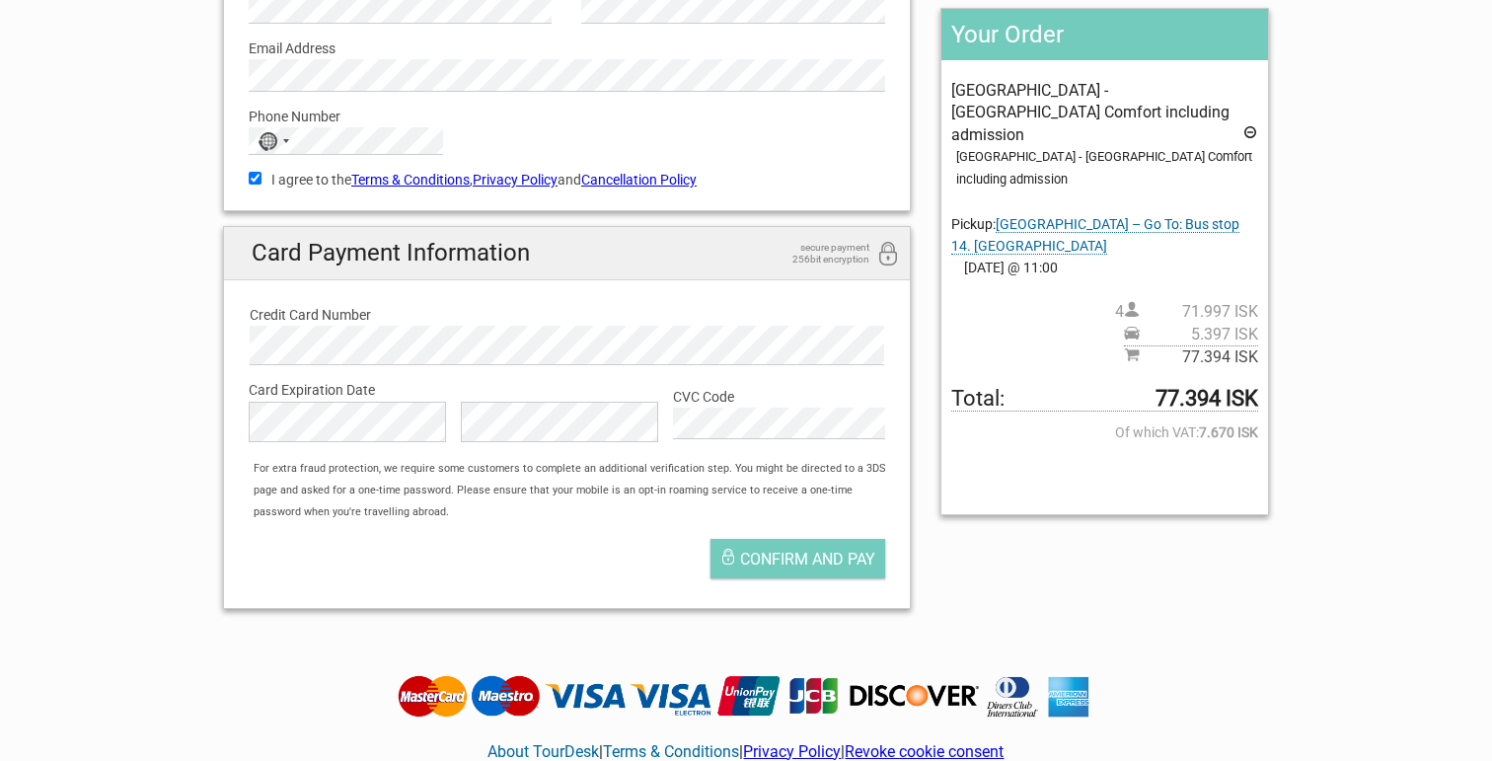
scroll to position [352, 0]
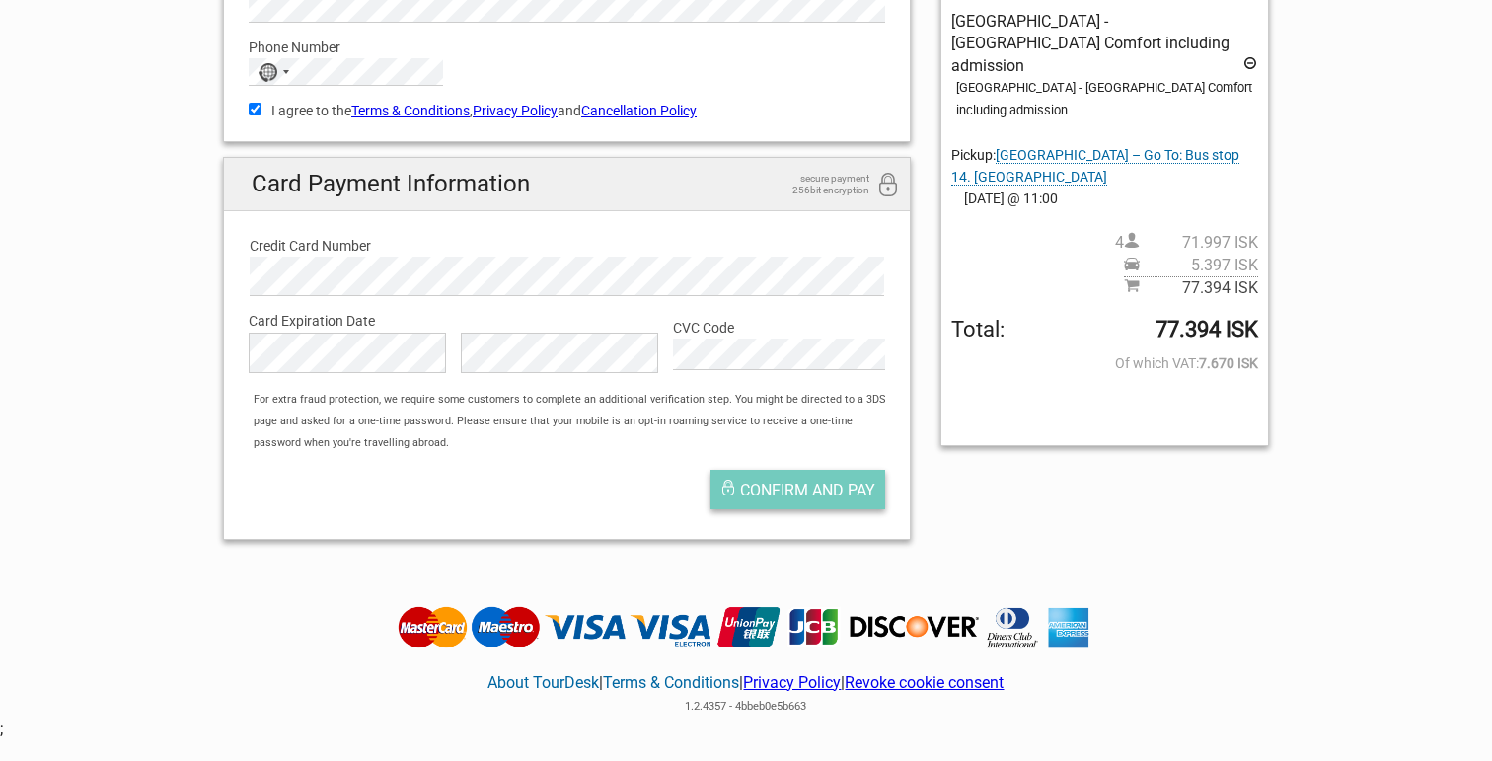
click at [790, 486] on span "Confirm and pay" at bounding box center [807, 489] width 135 height 19
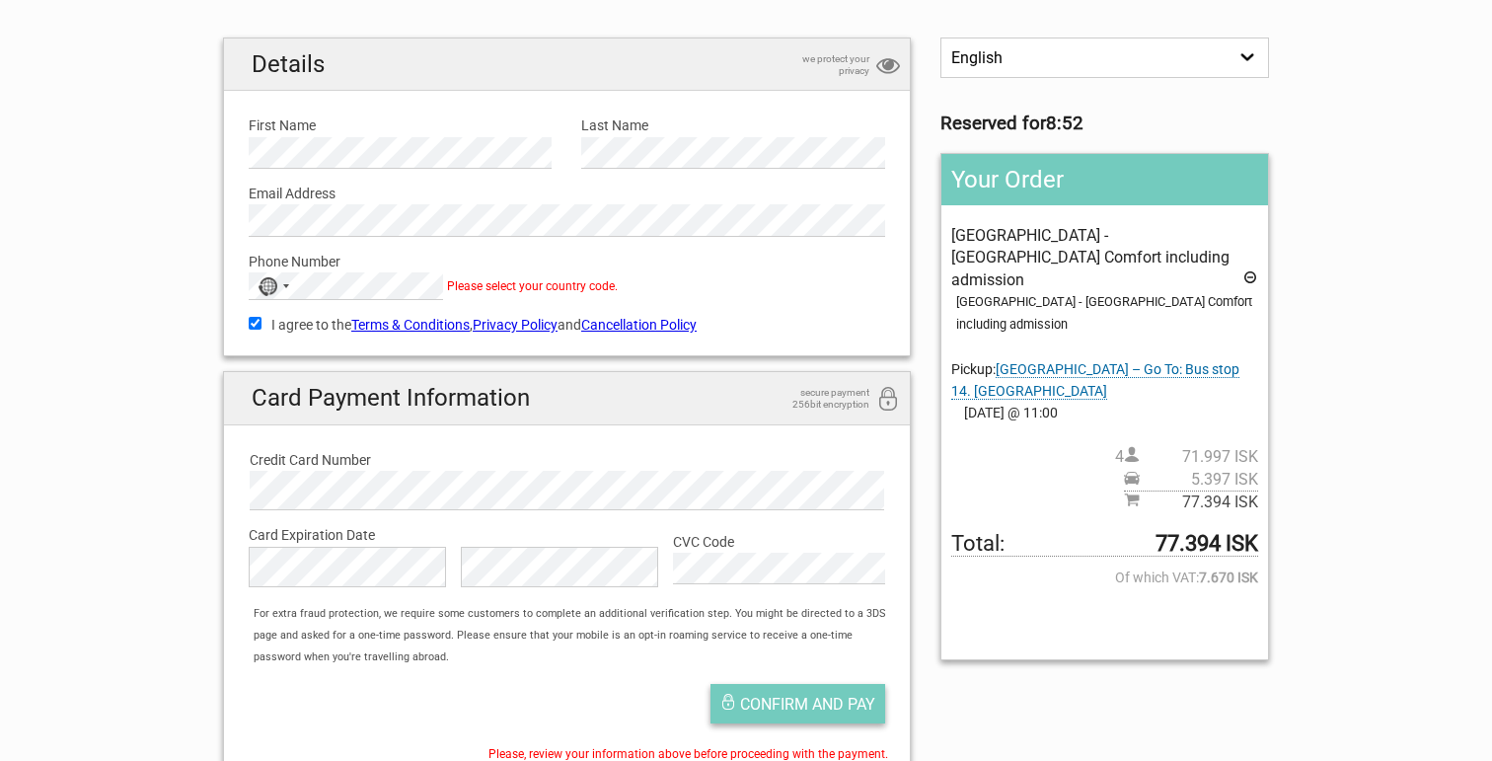
scroll to position [126, 0]
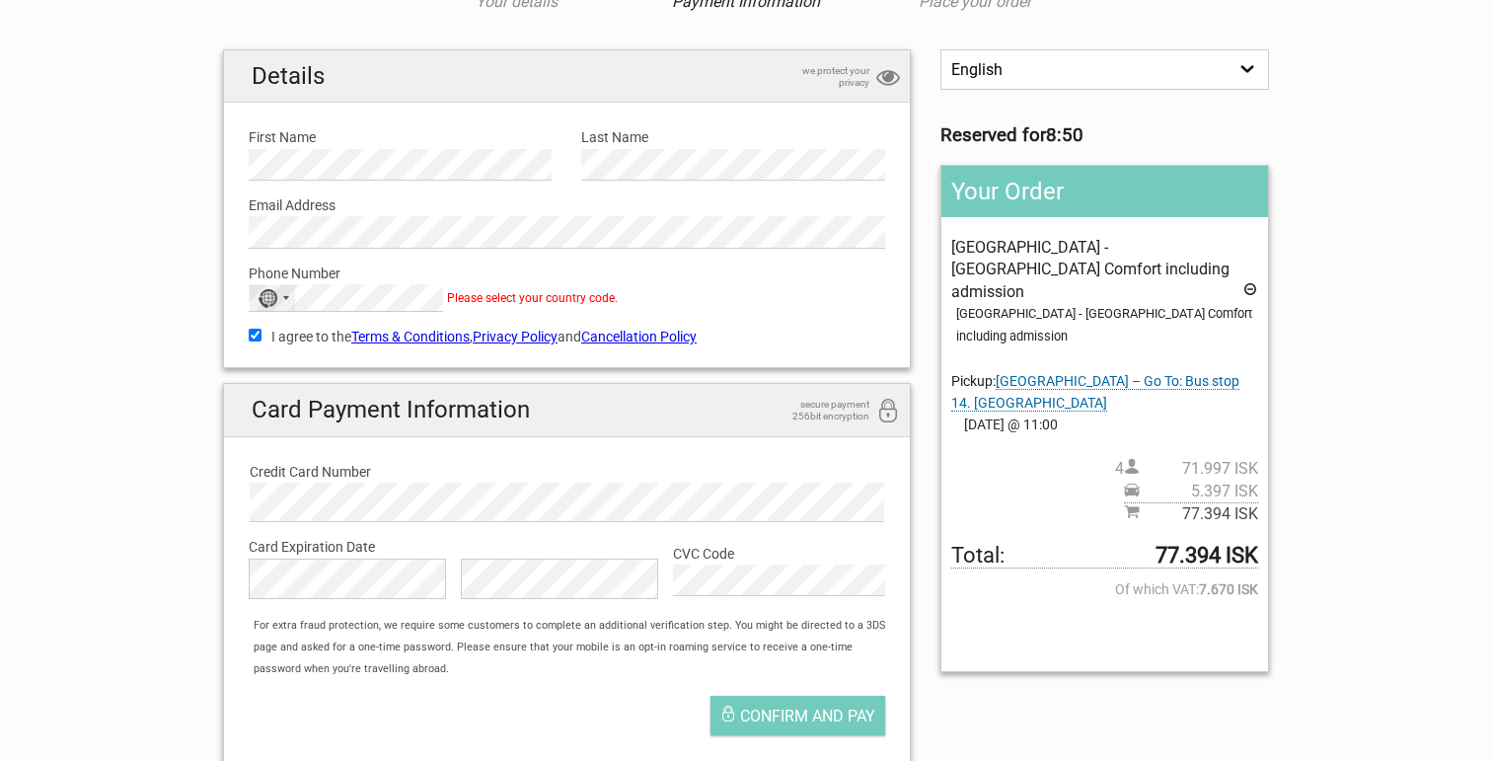
click at [280, 286] on div "No country selected" at bounding box center [272, 298] width 45 height 26
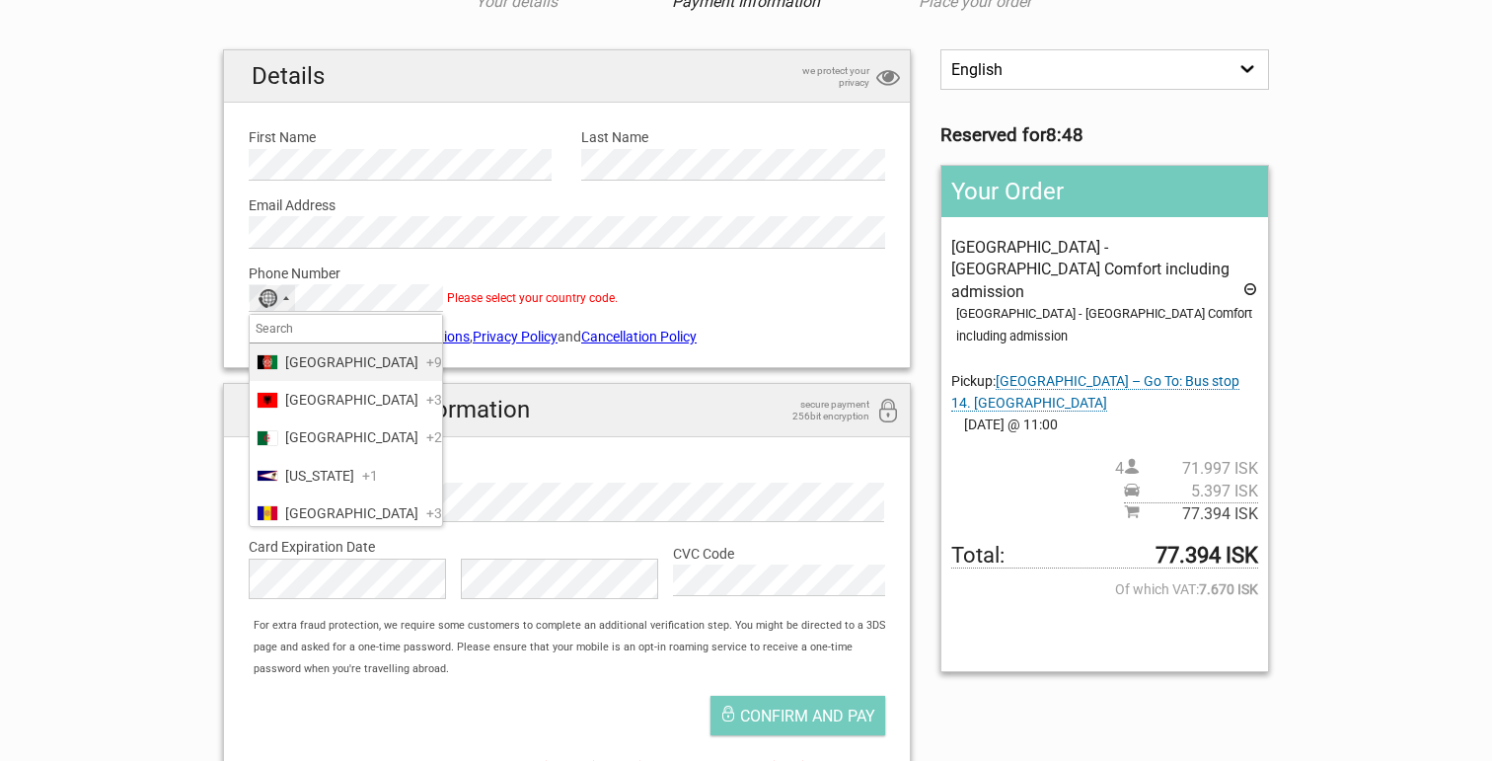
type input "1"
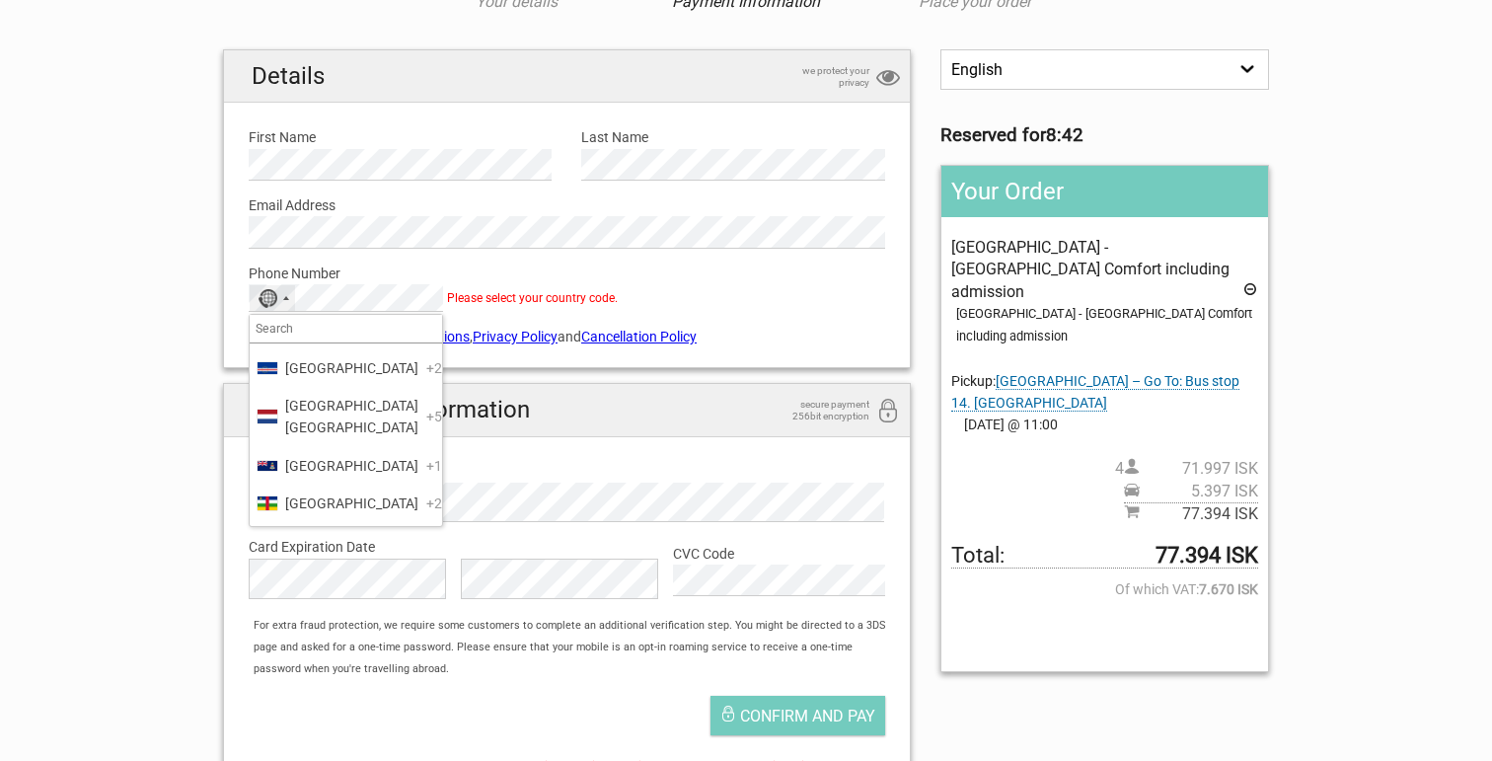
scroll to position [0, 0]
type input "united"
click at [337, 448] on span "United States" at bounding box center [351, 437] width 133 height 22
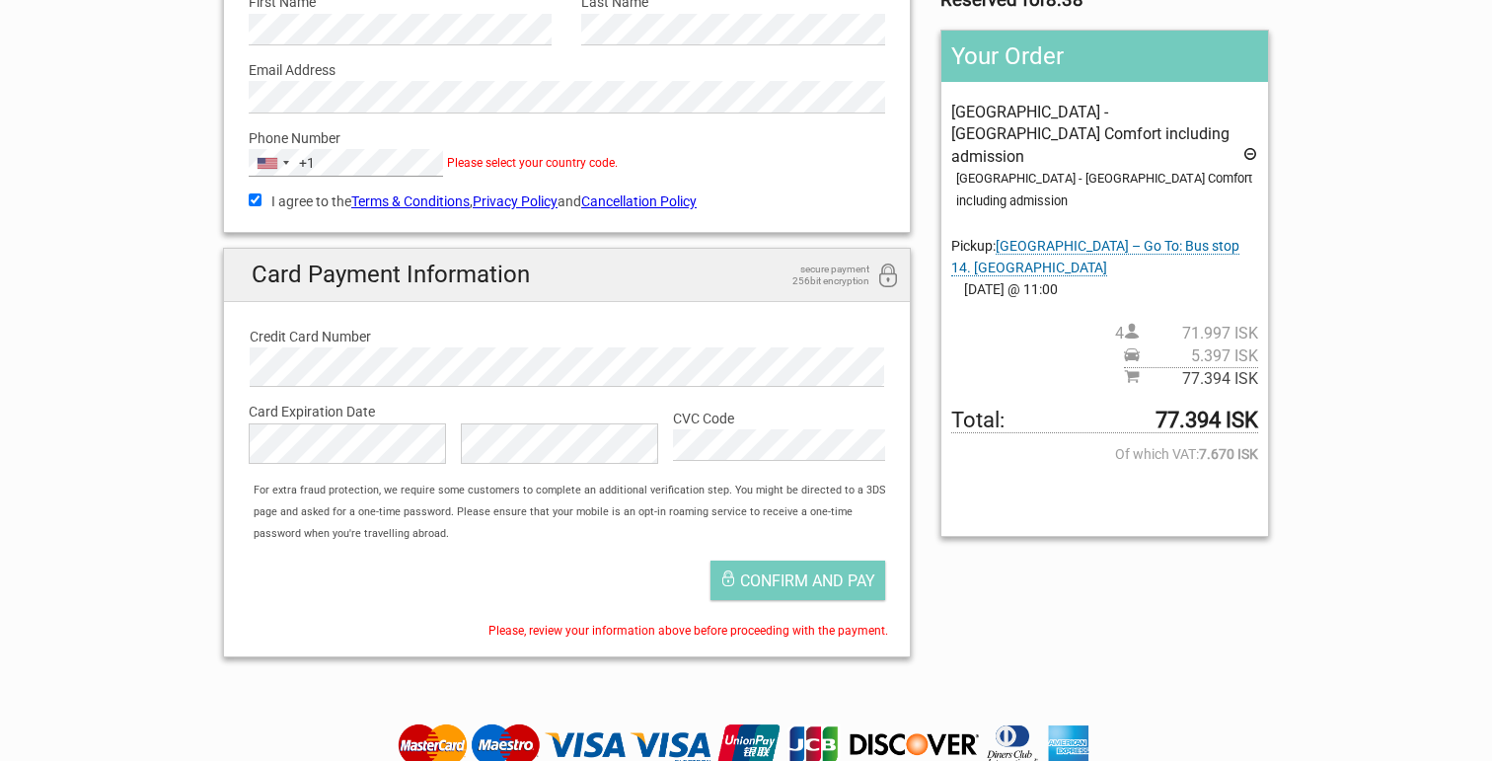
scroll to position [305, 0]
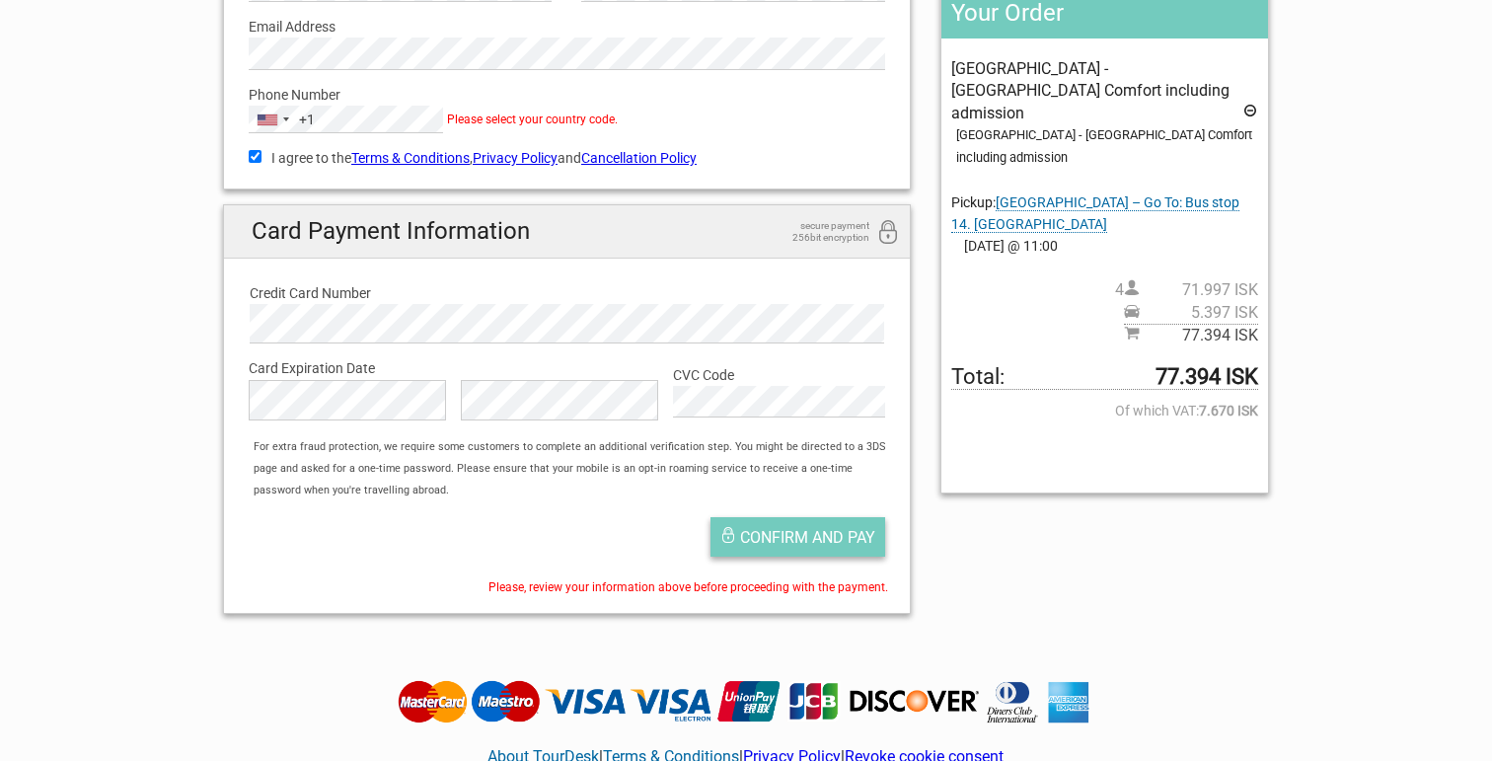
click at [836, 534] on span "Confirm and pay" at bounding box center [807, 537] width 135 height 19
